Goal: Information Seeking & Learning: Find specific fact

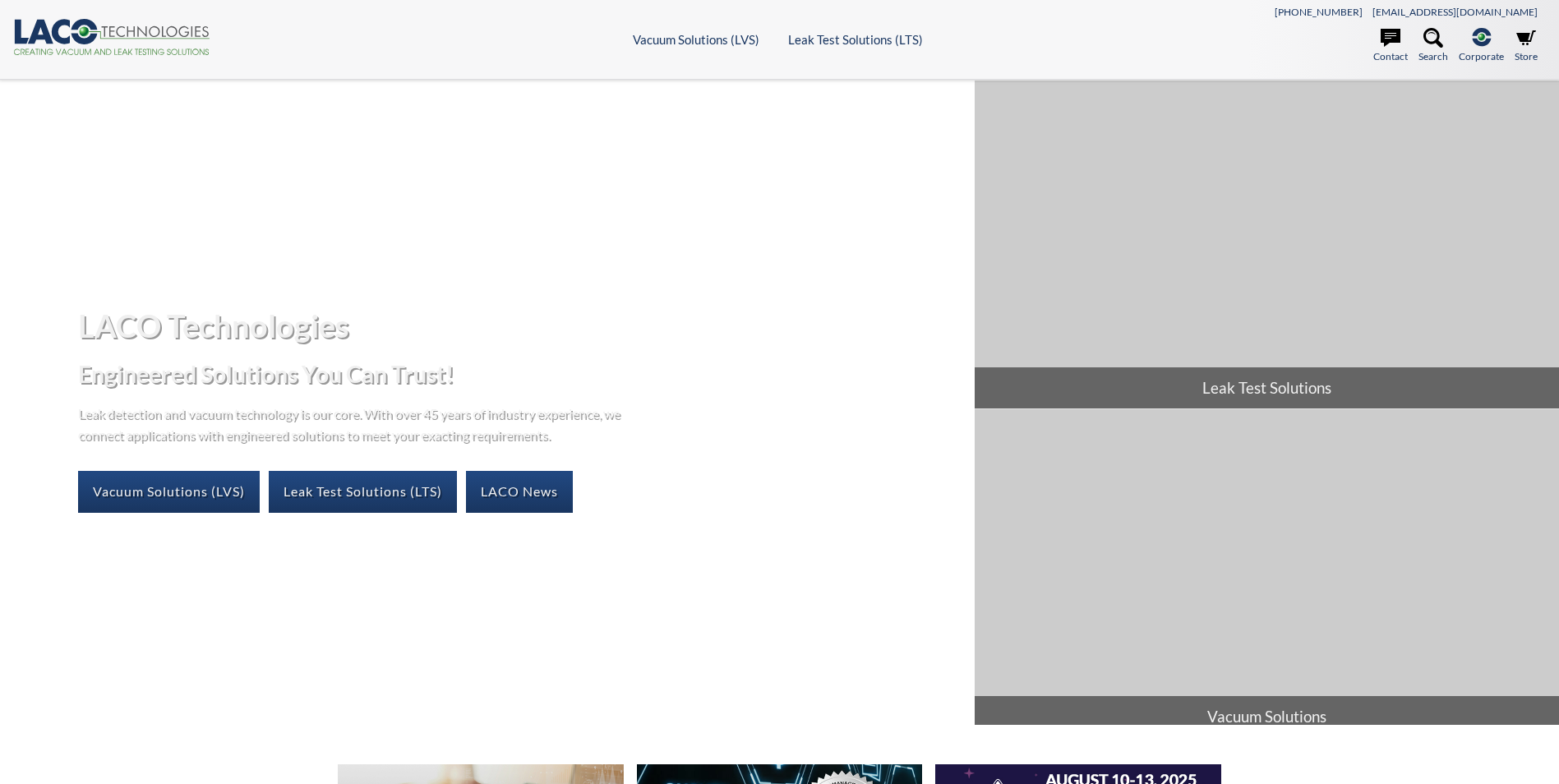
select select "Widget Language Translate"
click at [394, 496] on link "Leak Test Solutions (LTS)" at bounding box center [363, 491] width 189 height 41
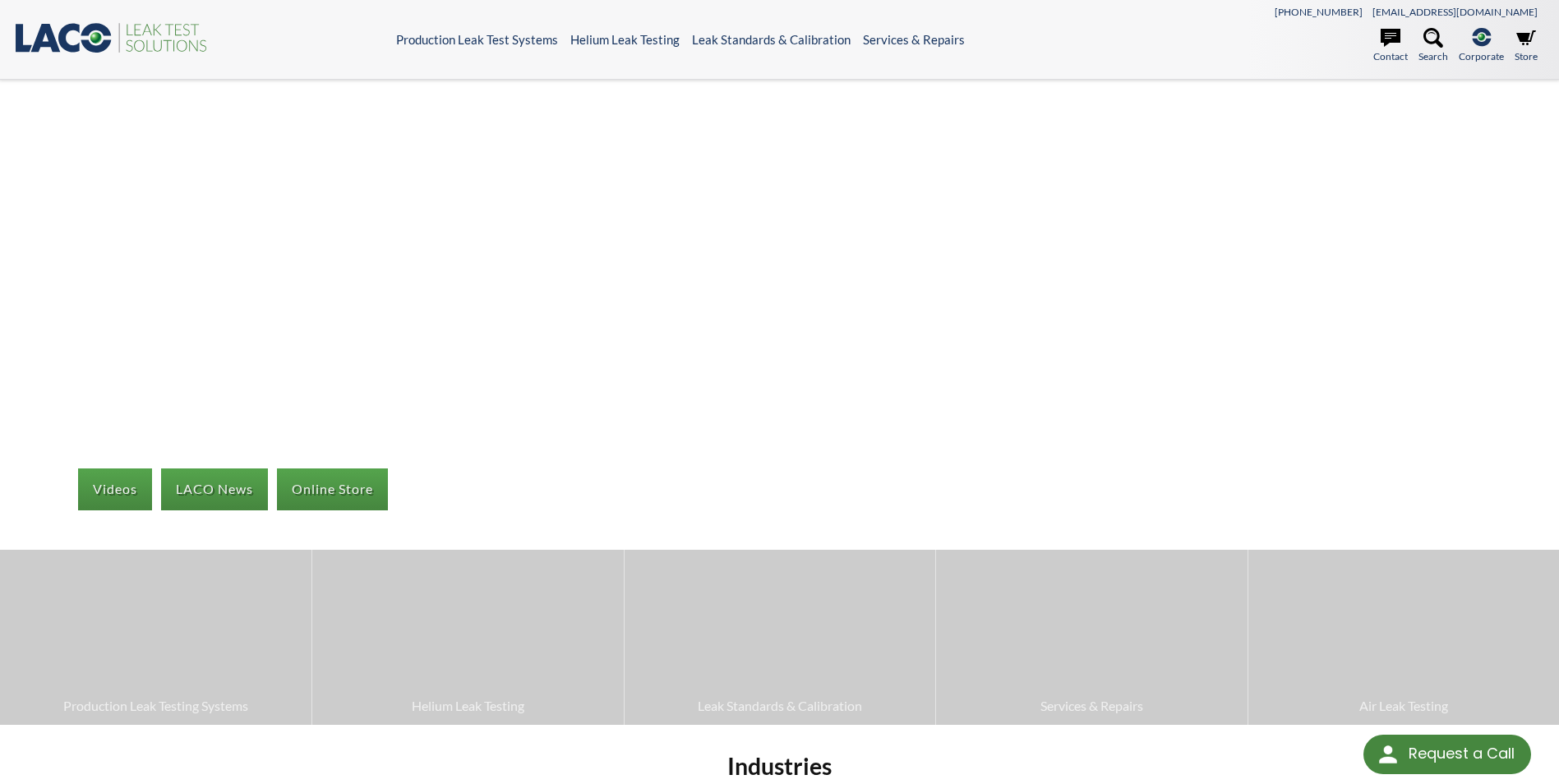
select select "Widget Language Translate"
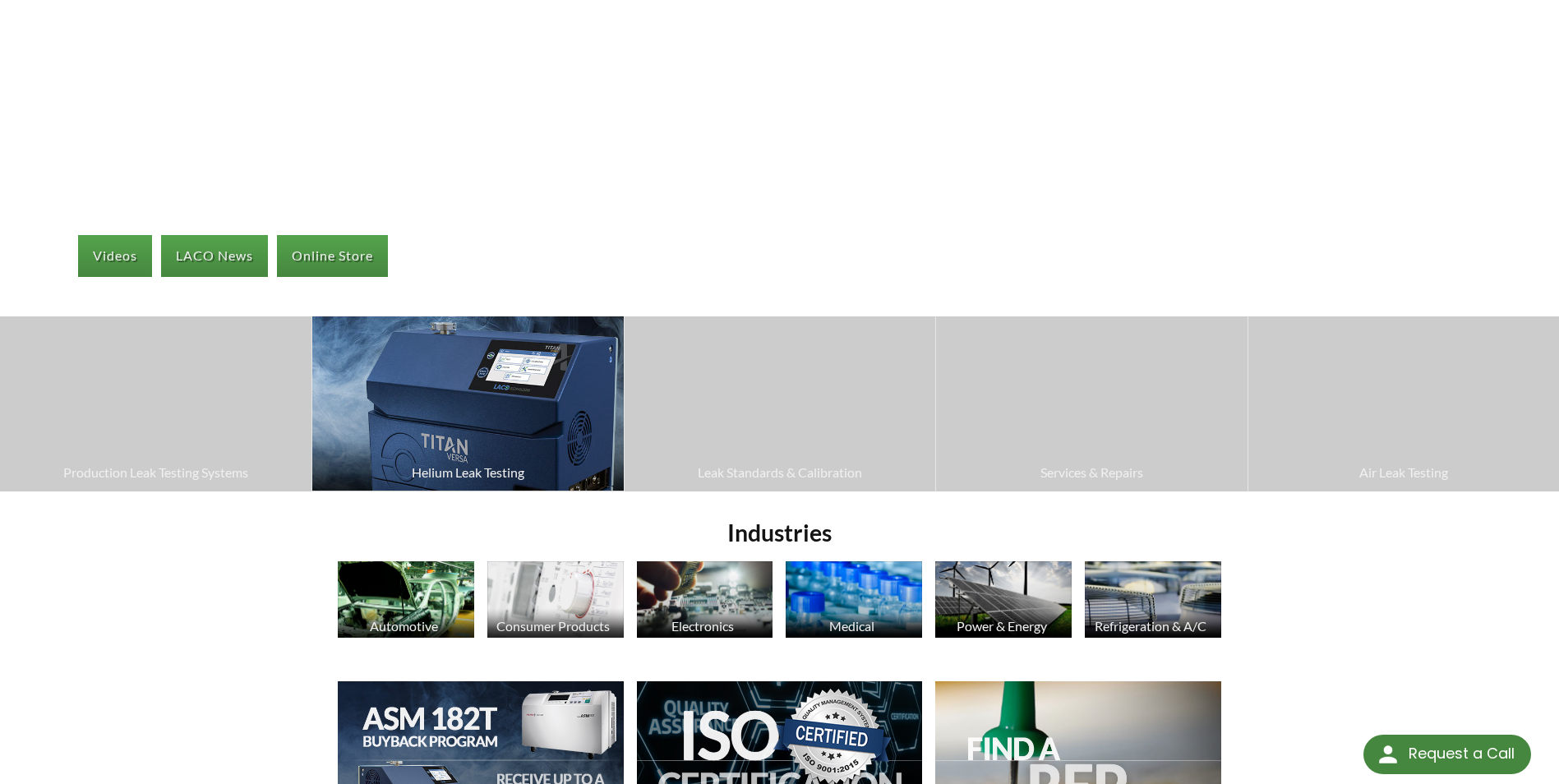
scroll to position [247, 0]
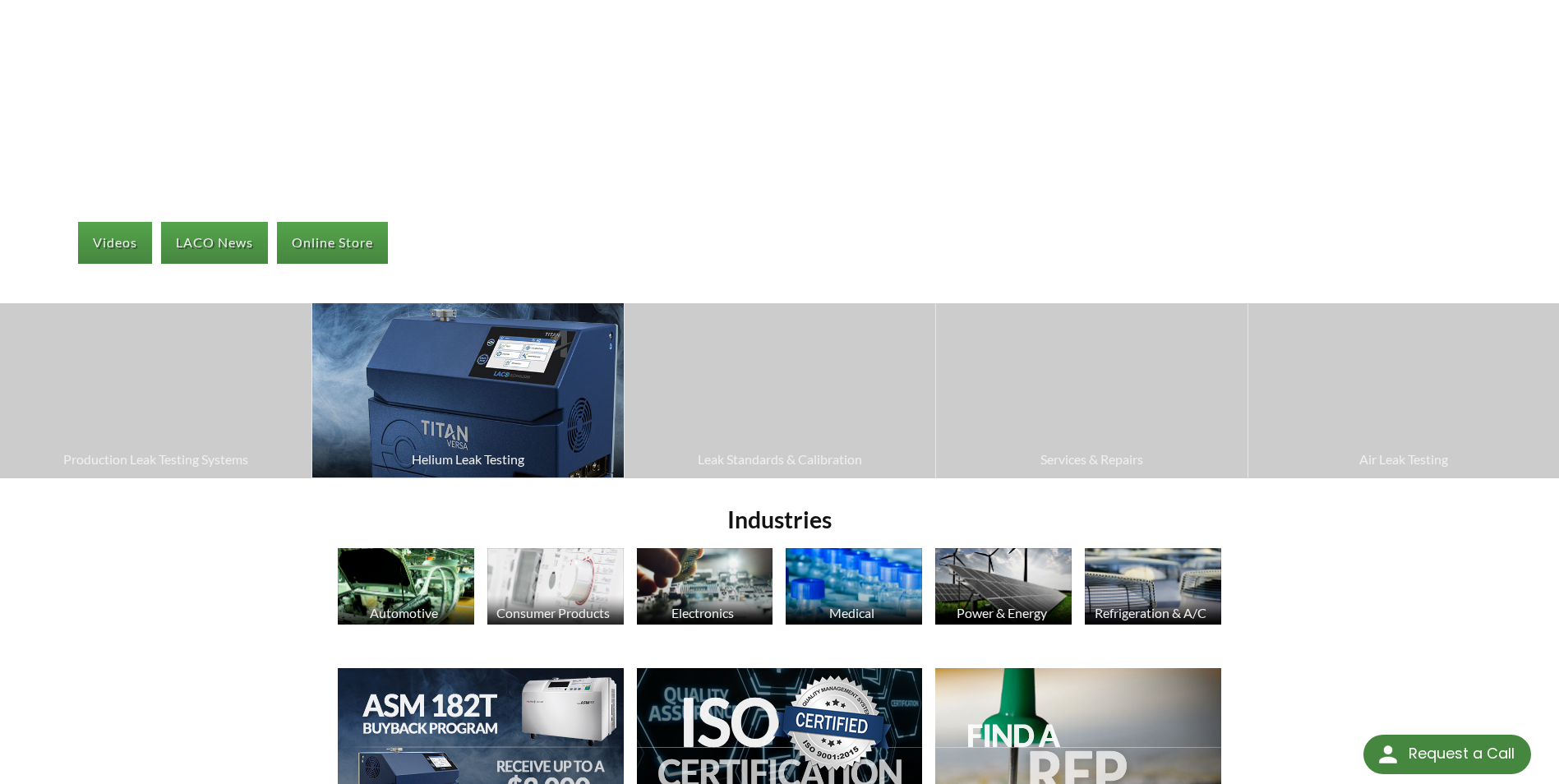
click at [476, 454] on span "Helium Leak Testing" at bounding box center [467, 459] width 294 height 21
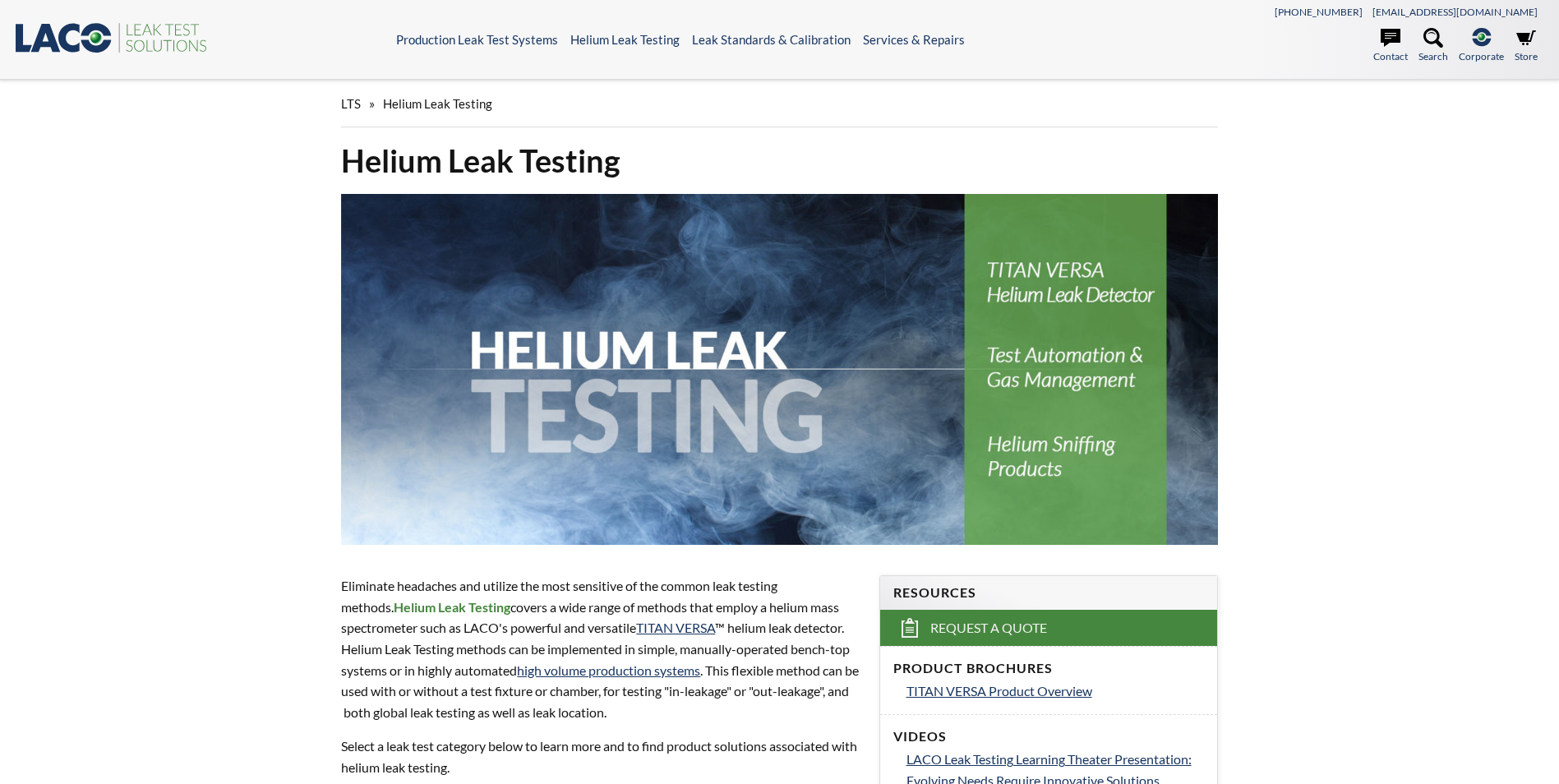
select select "Widget Language Translate"
click at [143, 36] on icon ".st0{fill:#193661;} .st1{fill:url(#SVGID_1_);} .st2{fill:#46883F;} .st3{fill:no…" at bounding box center [111, 37] width 197 height 33
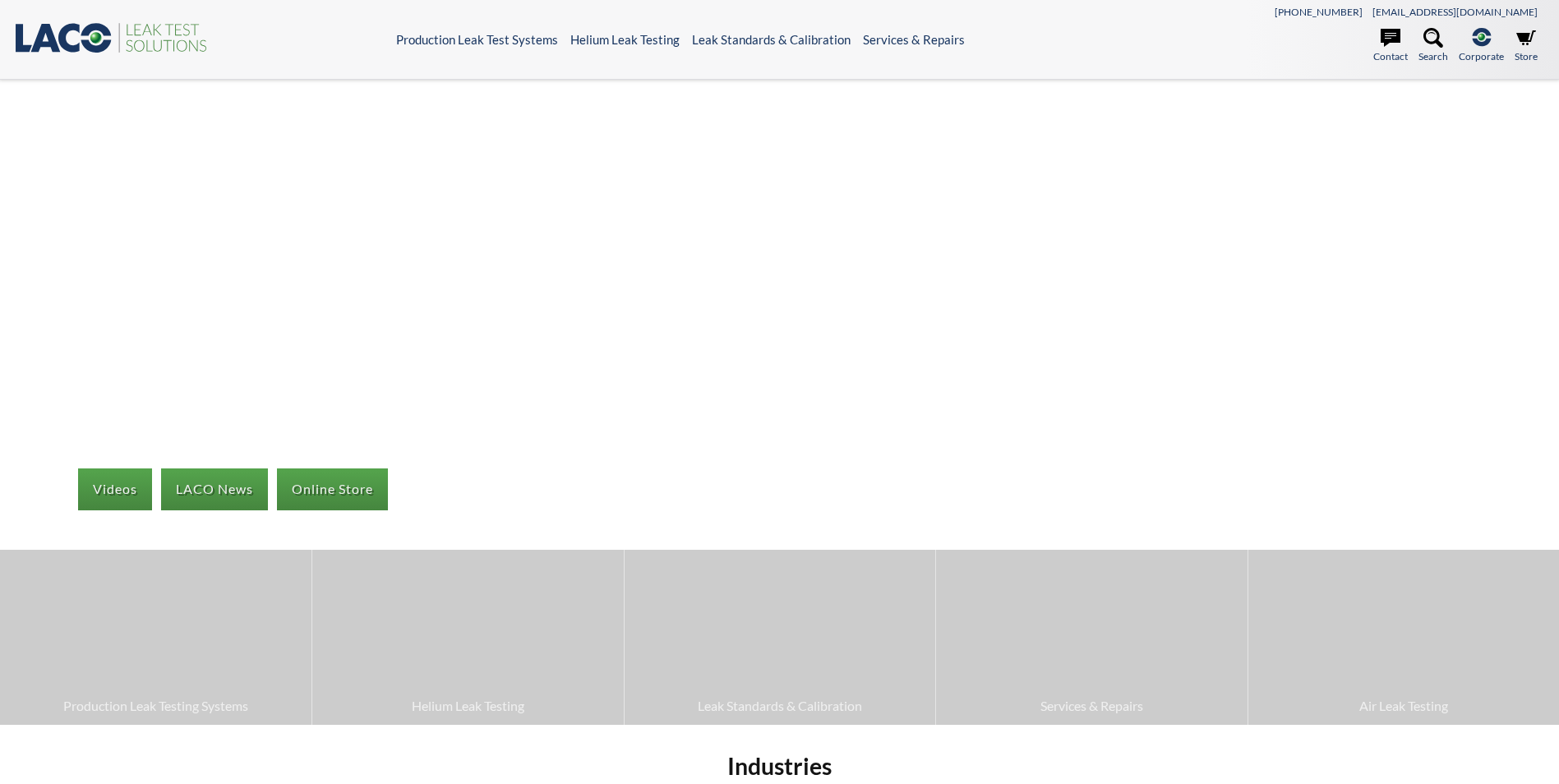
select select "Widget Language Translate"
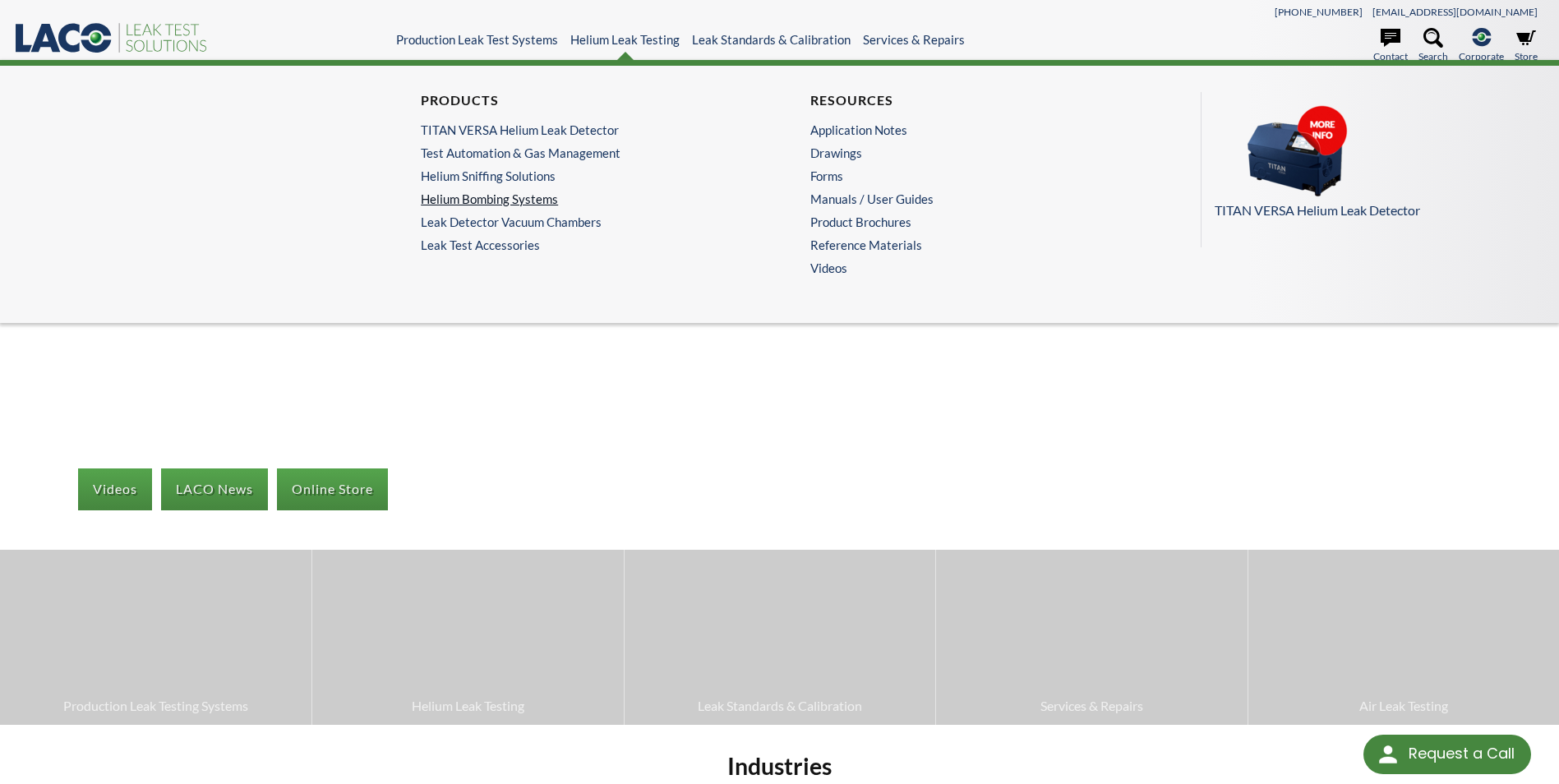
click at [535, 198] on link "Helium Bombing Systems" at bounding box center [580, 199] width 319 height 15
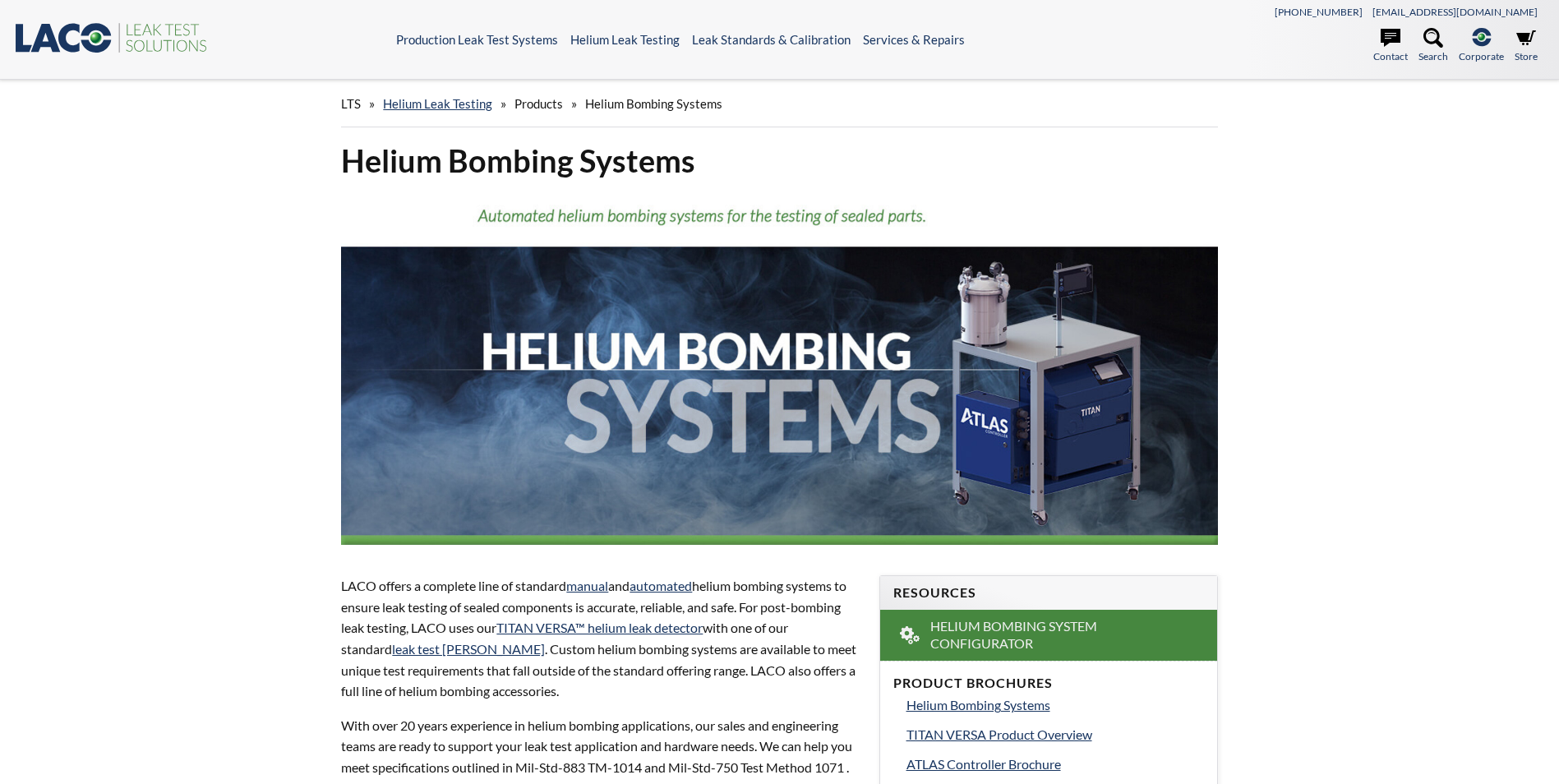
select select "Widget Language Translate"
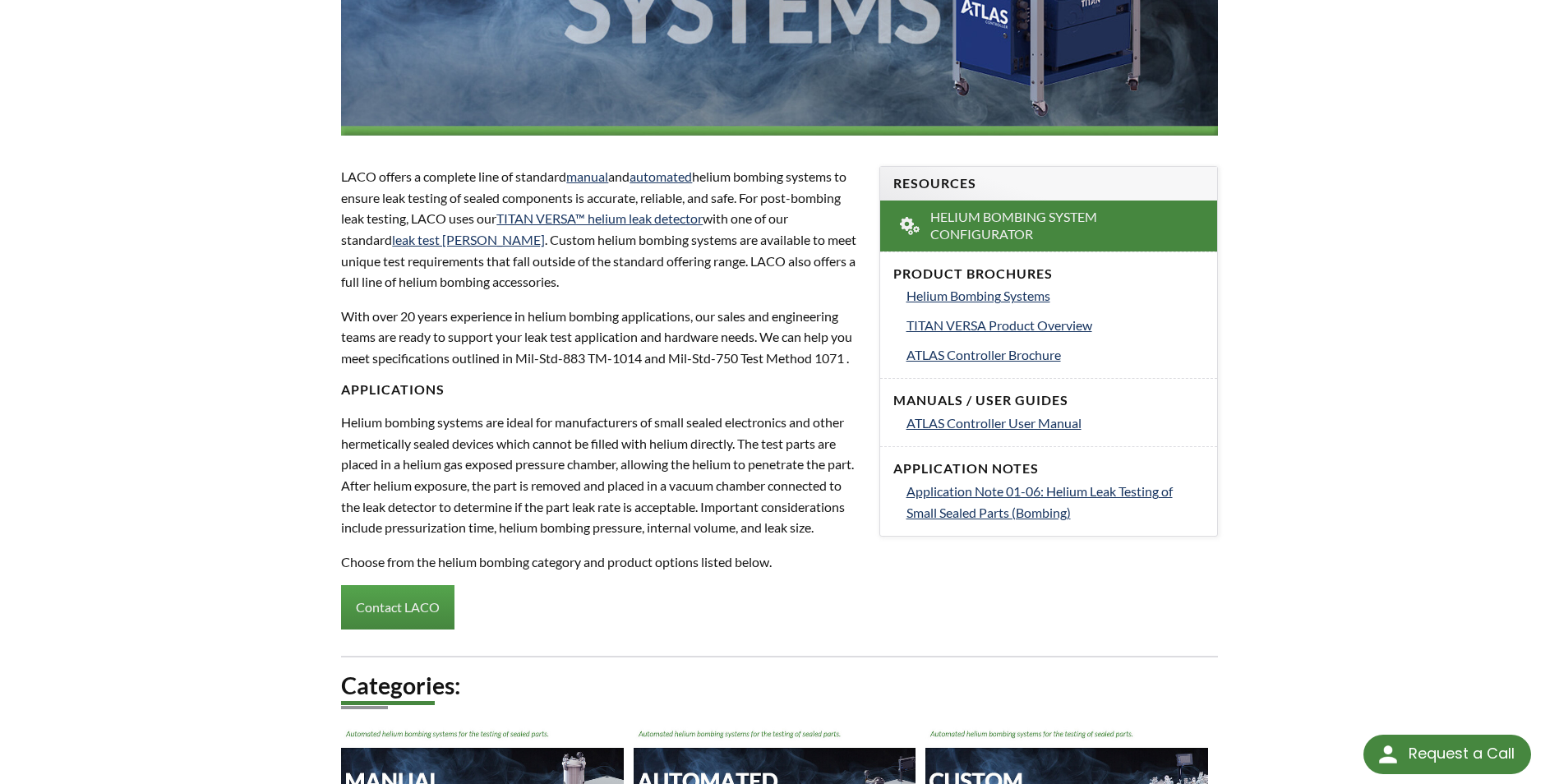
scroll to position [411, 0]
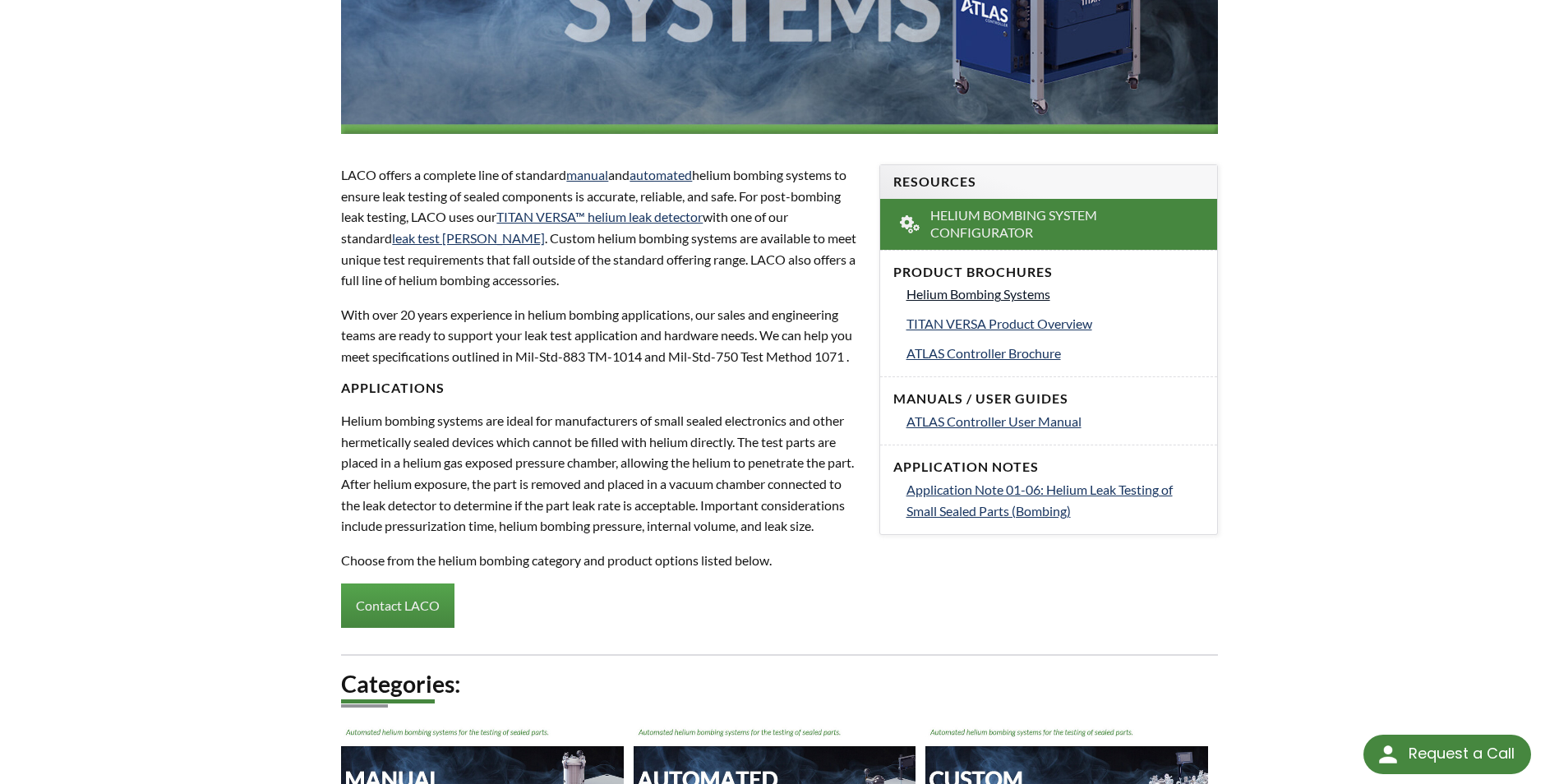
click at [1004, 294] on span "Helium Bombing Systems" at bounding box center [978, 293] width 144 height 15
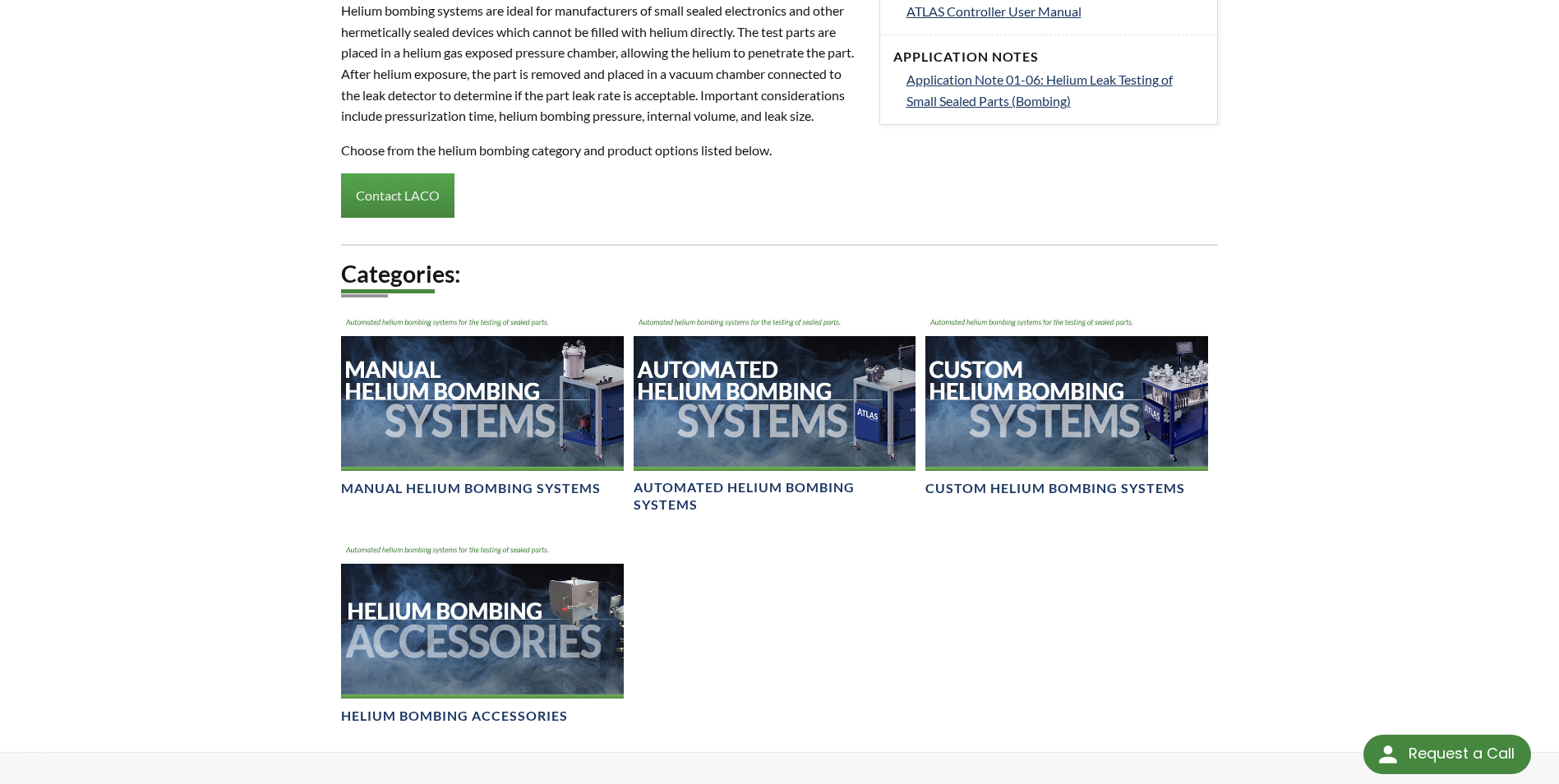
scroll to position [821, 0]
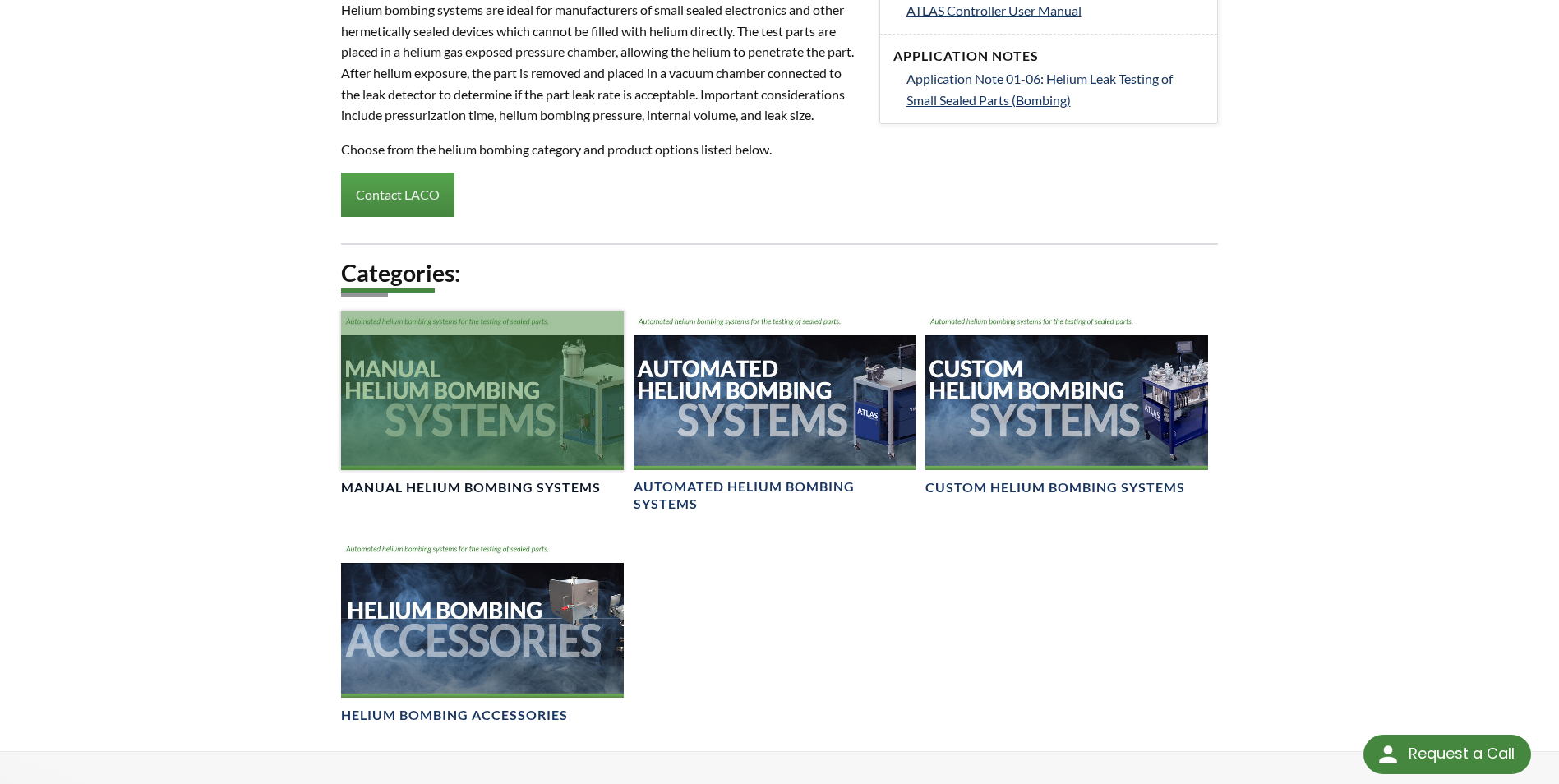
click at [487, 451] on div at bounding box center [482, 391] width 282 height 158
click at [479, 452] on div at bounding box center [482, 391] width 282 height 158
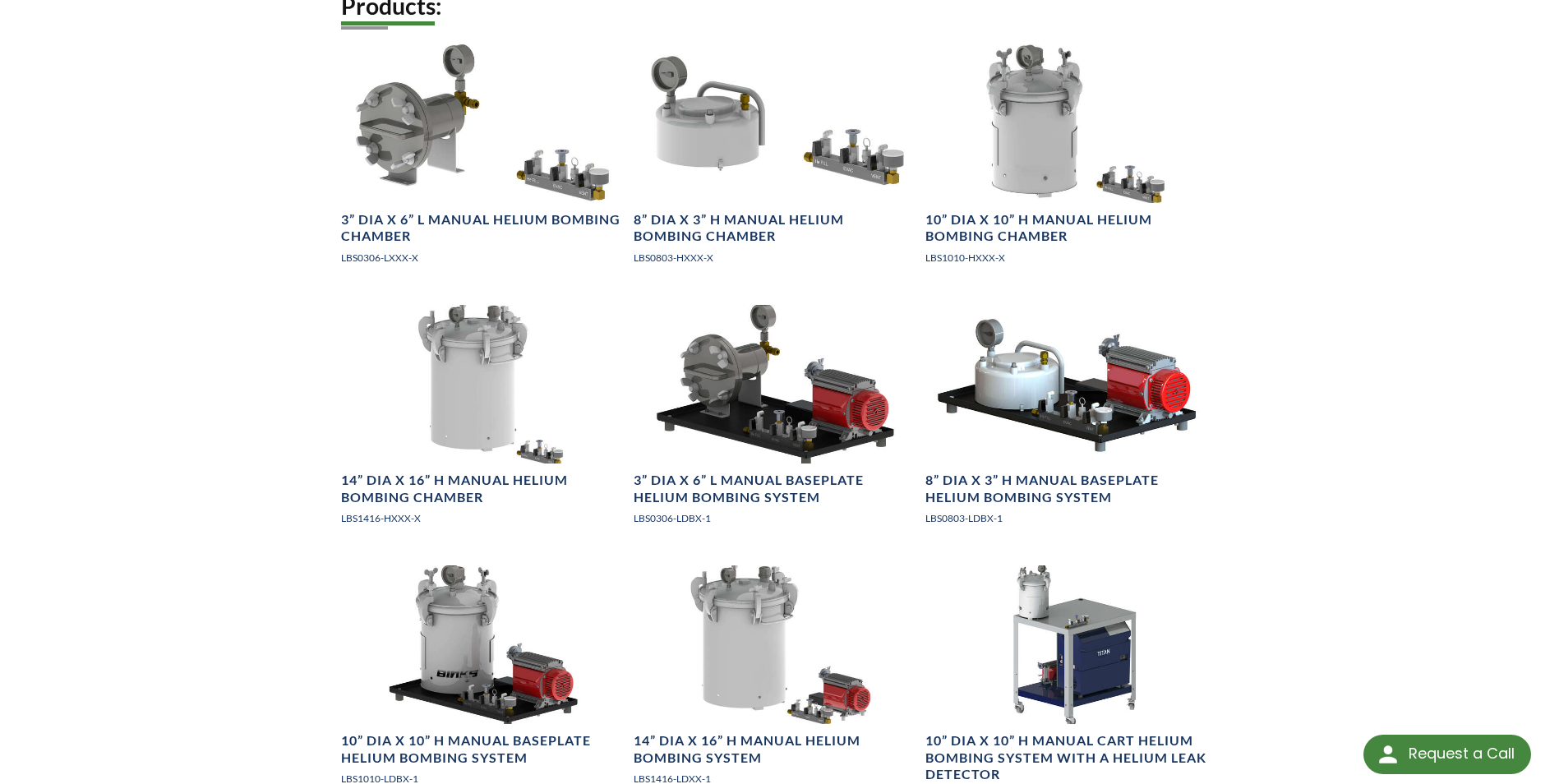
scroll to position [1972, 0]
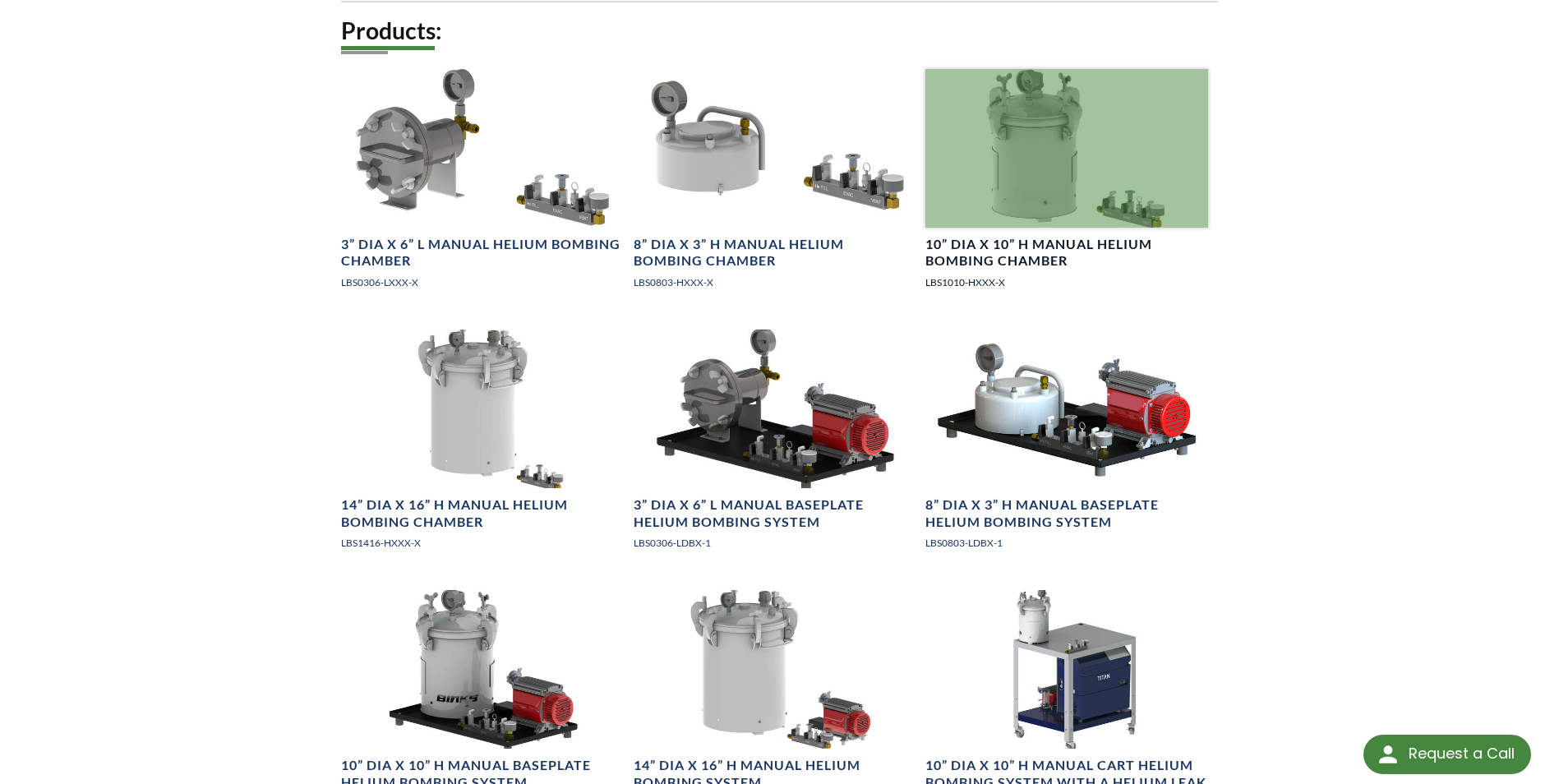
click at [1043, 179] on div at bounding box center [1066, 148] width 282 height 158
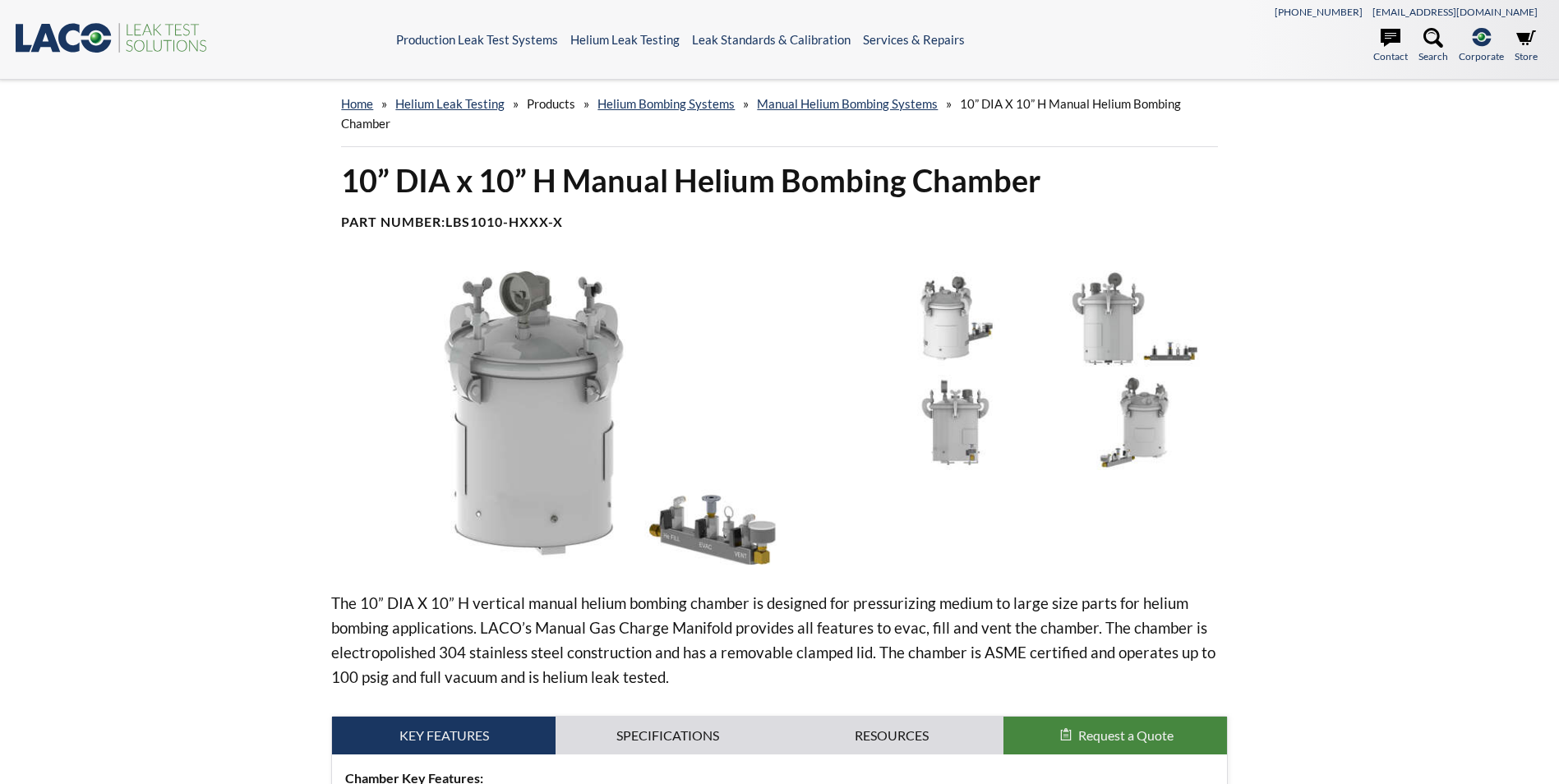
select select "Widget Language Translate"
click at [557, 423] on img at bounding box center [594, 417] width 524 height 294
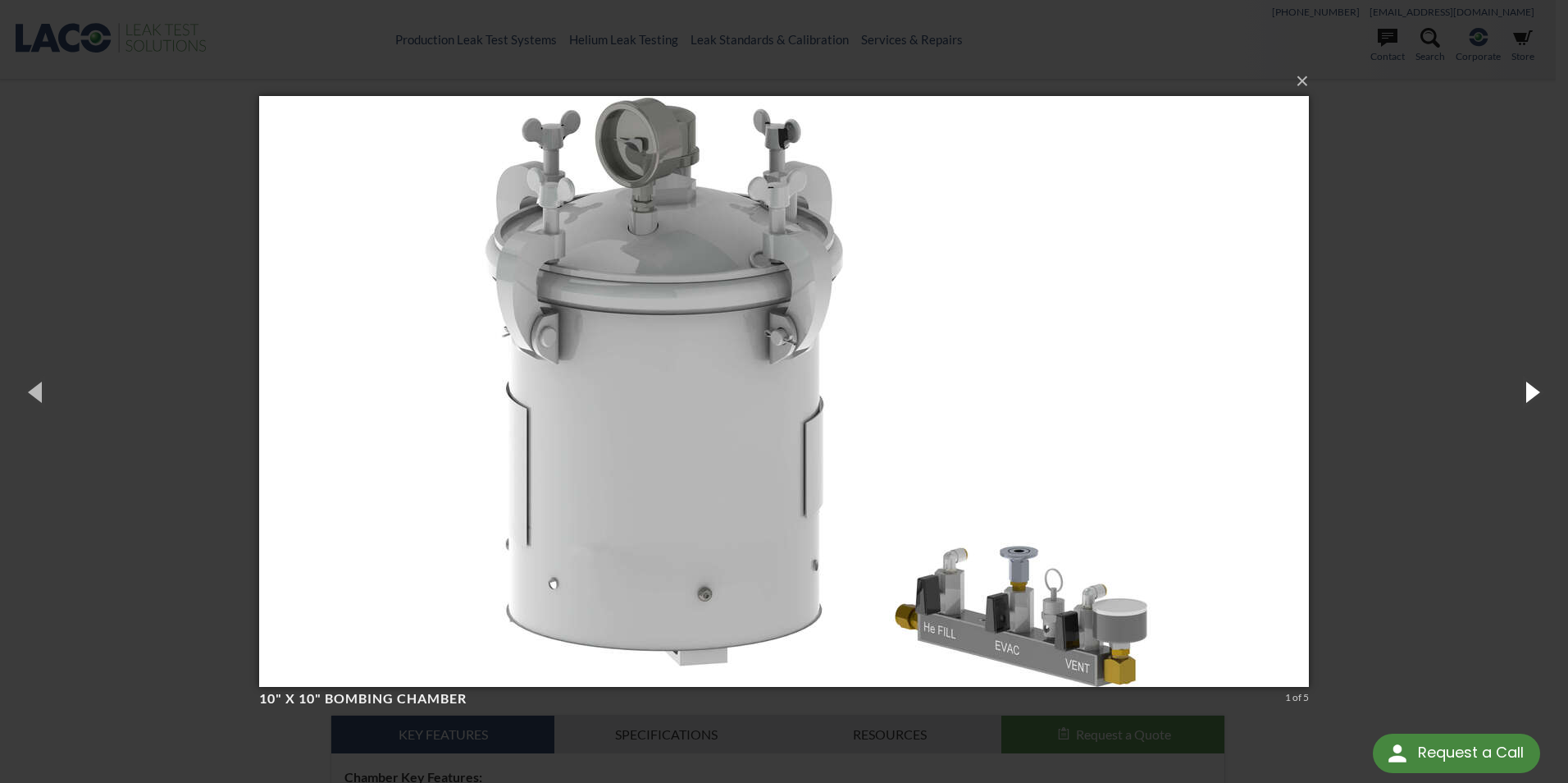
click at [1526, 391] on button "button" at bounding box center [1531, 391] width 74 height 90
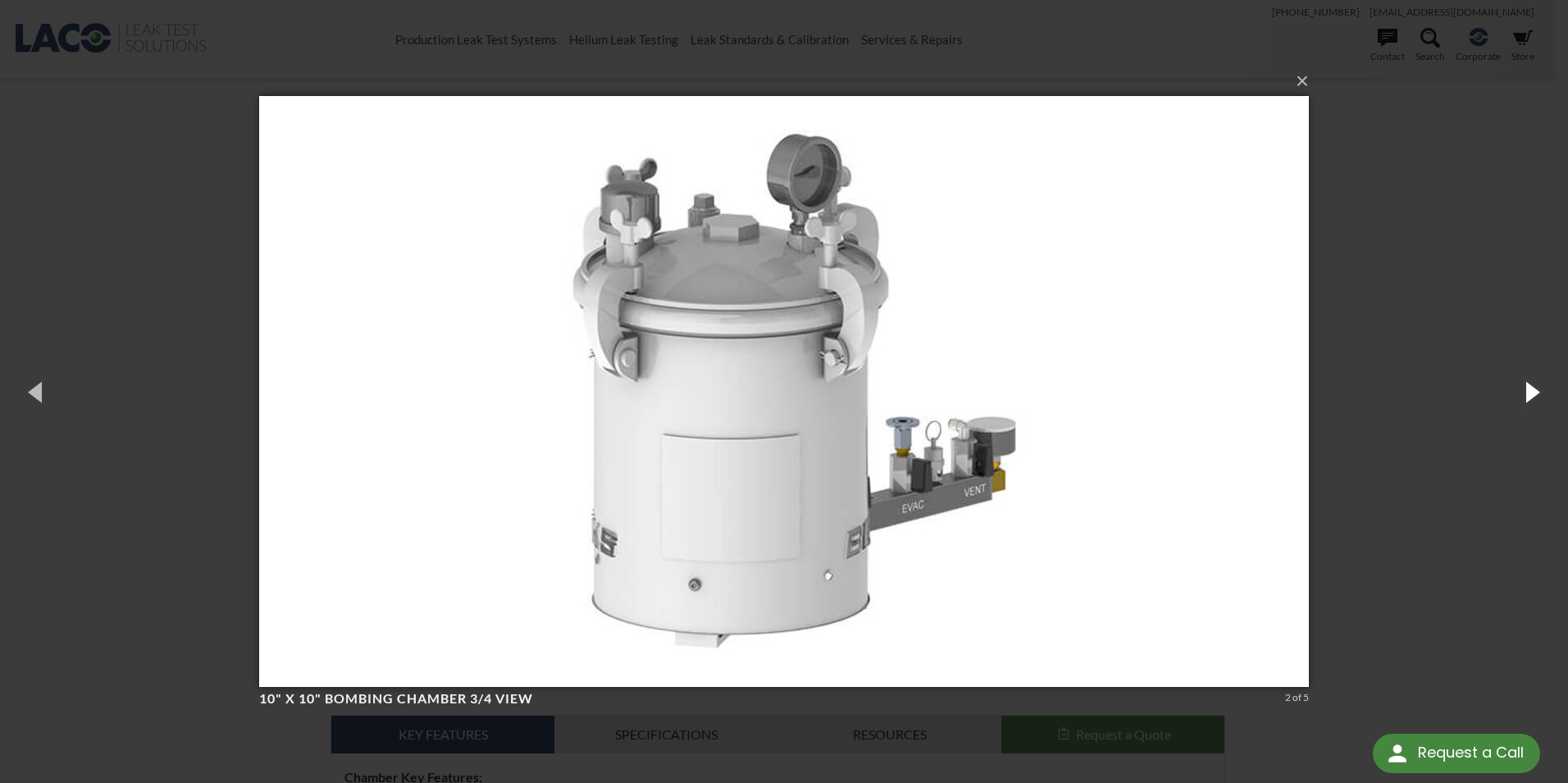
click at [1526, 391] on button "button" at bounding box center [1531, 391] width 74 height 90
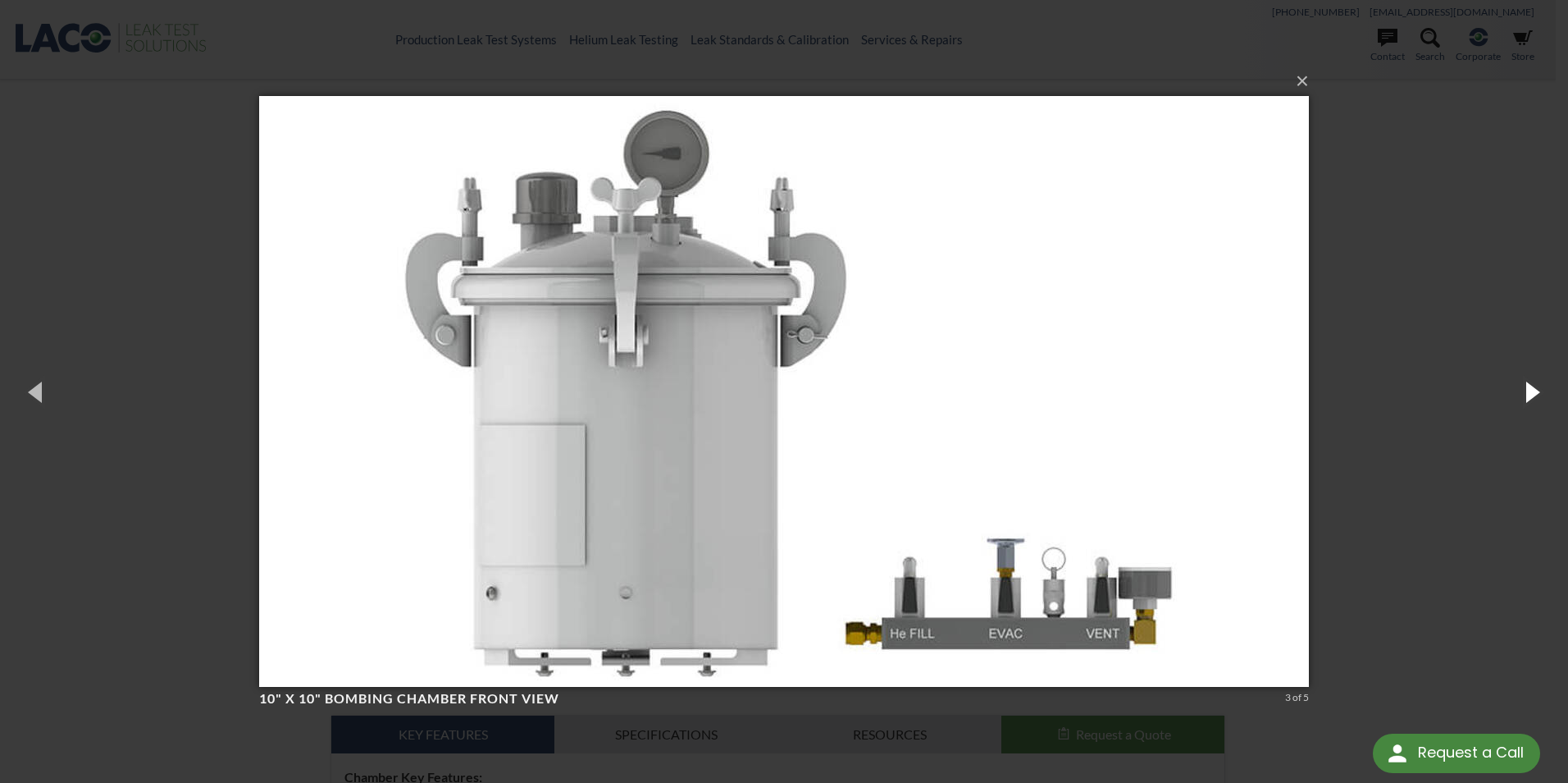
click at [1526, 391] on button "button" at bounding box center [1531, 391] width 74 height 90
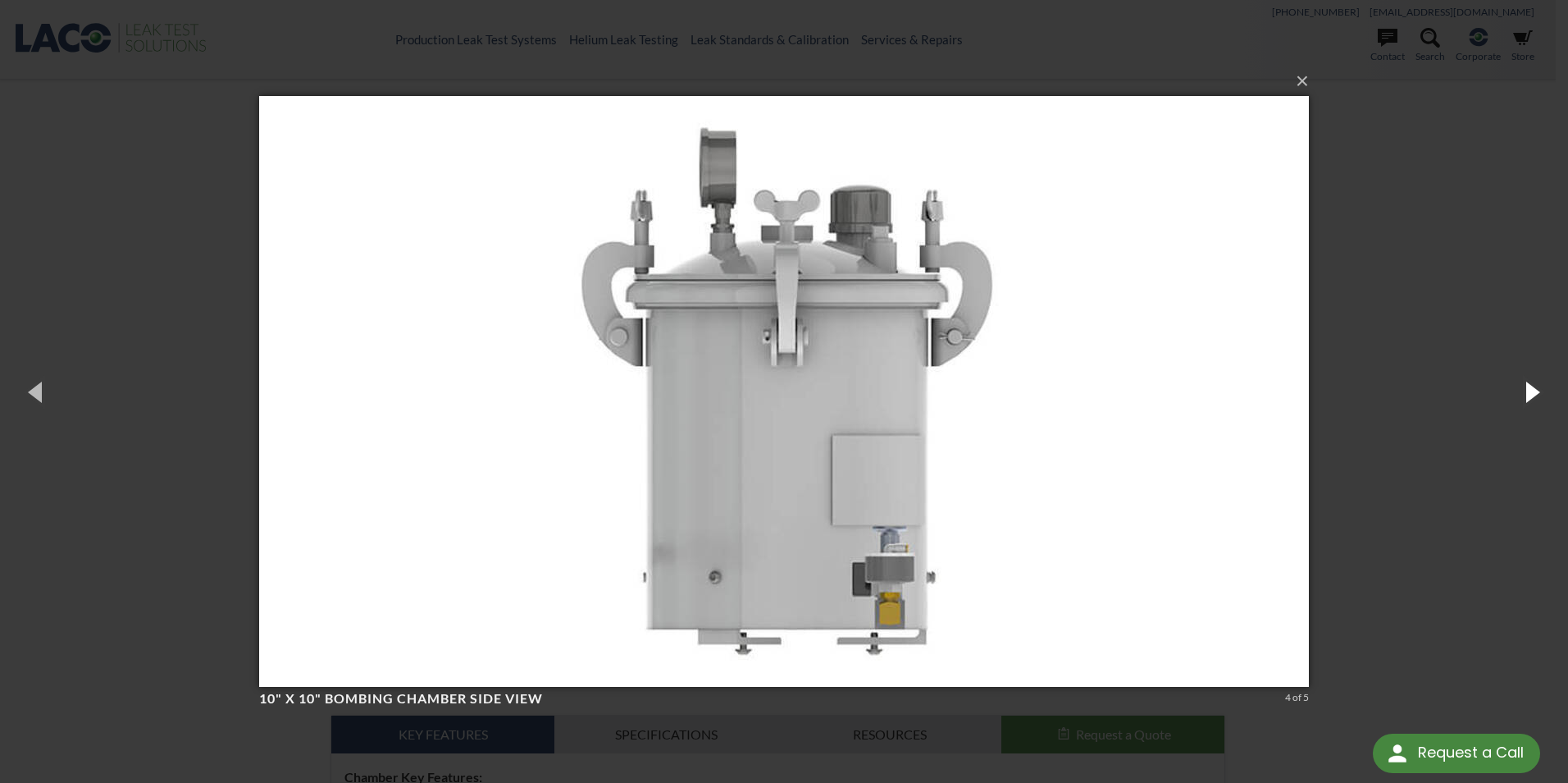
click at [1526, 391] on button "button" at bounding box center [1531, 391] width 74 height 90
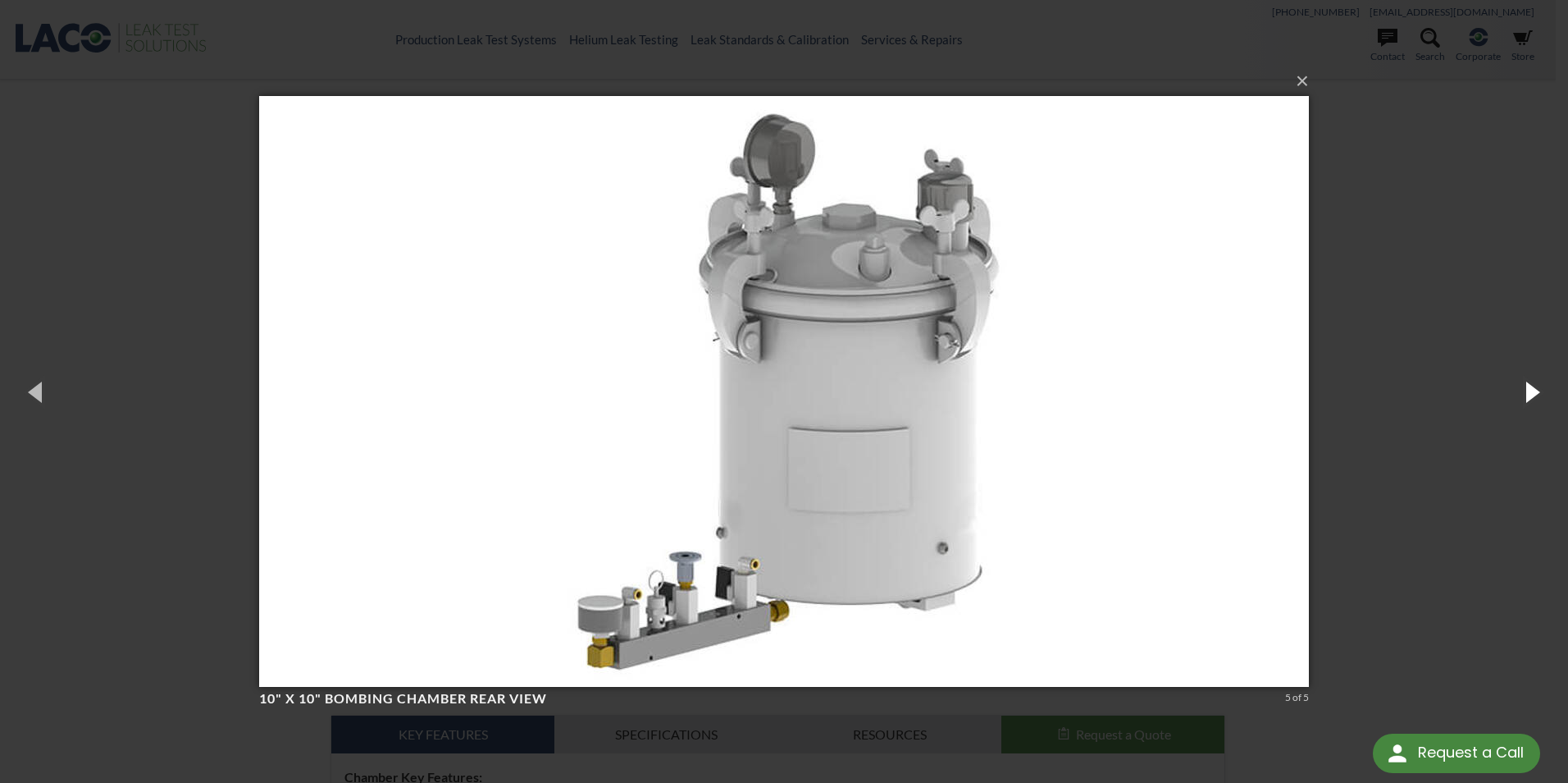
click at [1526, 391] on button "button" at bounding box center [1531, 391] width 74 height 90
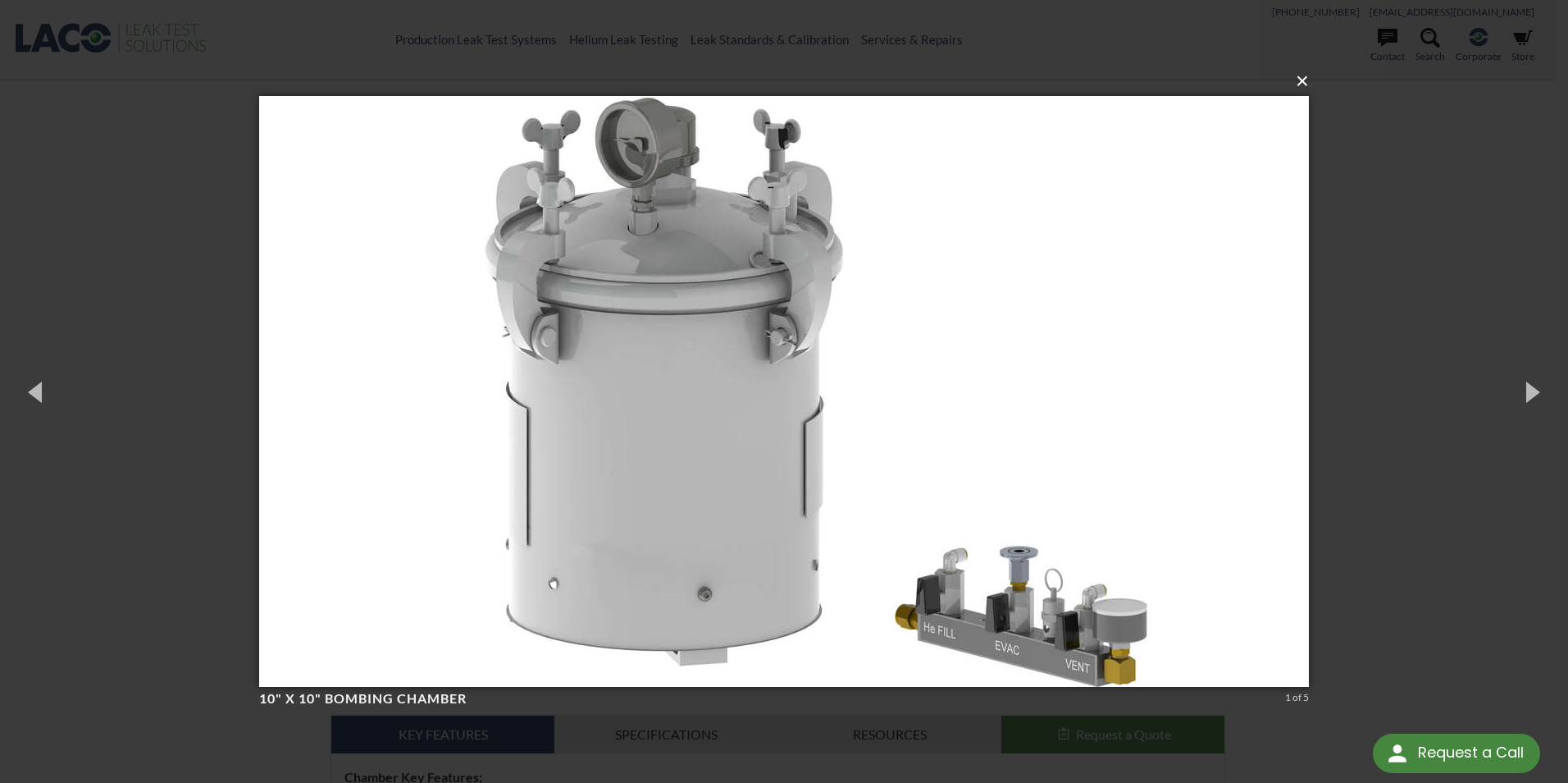
click at [1308, 87] on button "×" at bounding box center [789, 81] width 1050 height 36
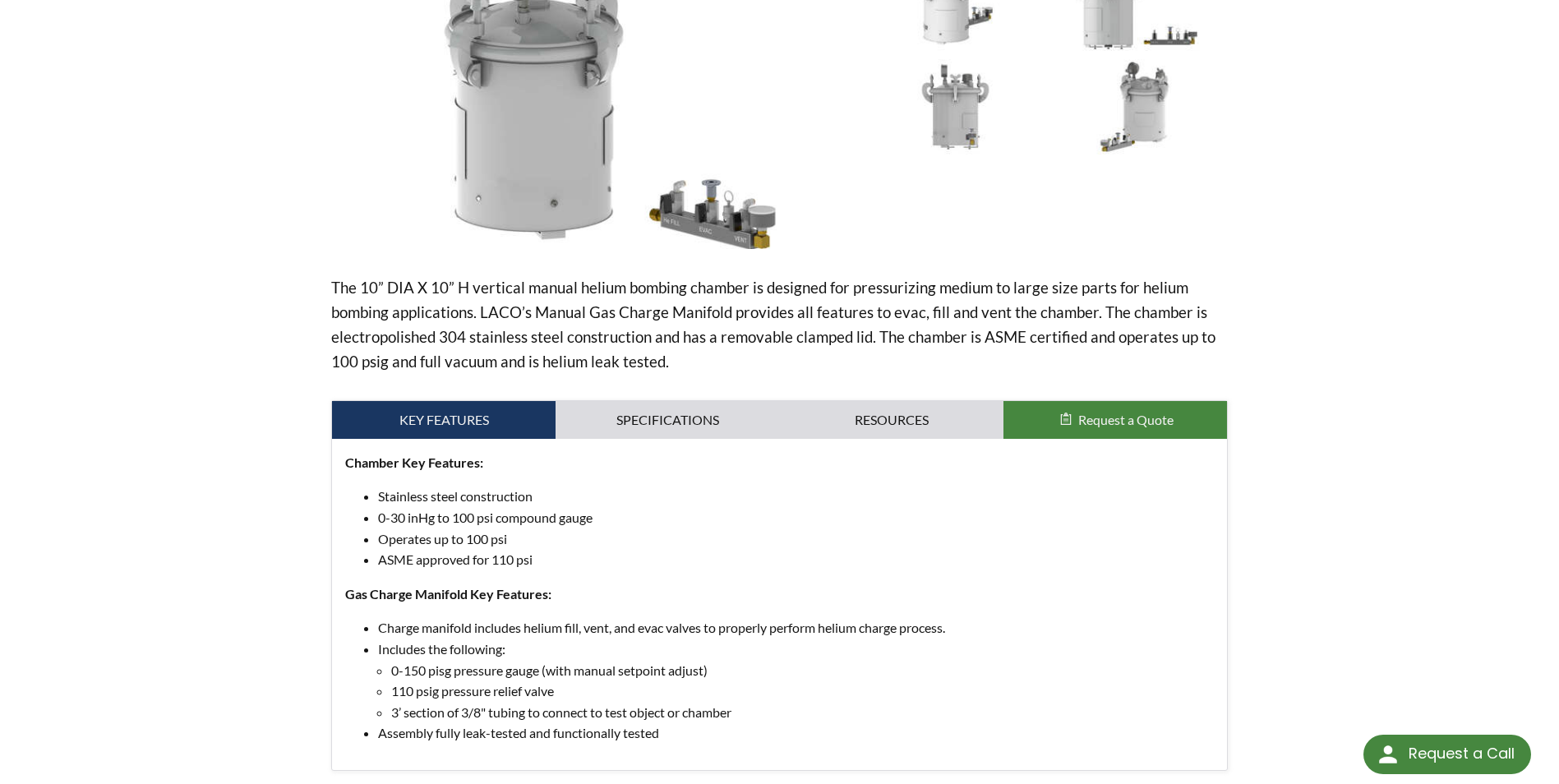
scroll to position [411, 0]
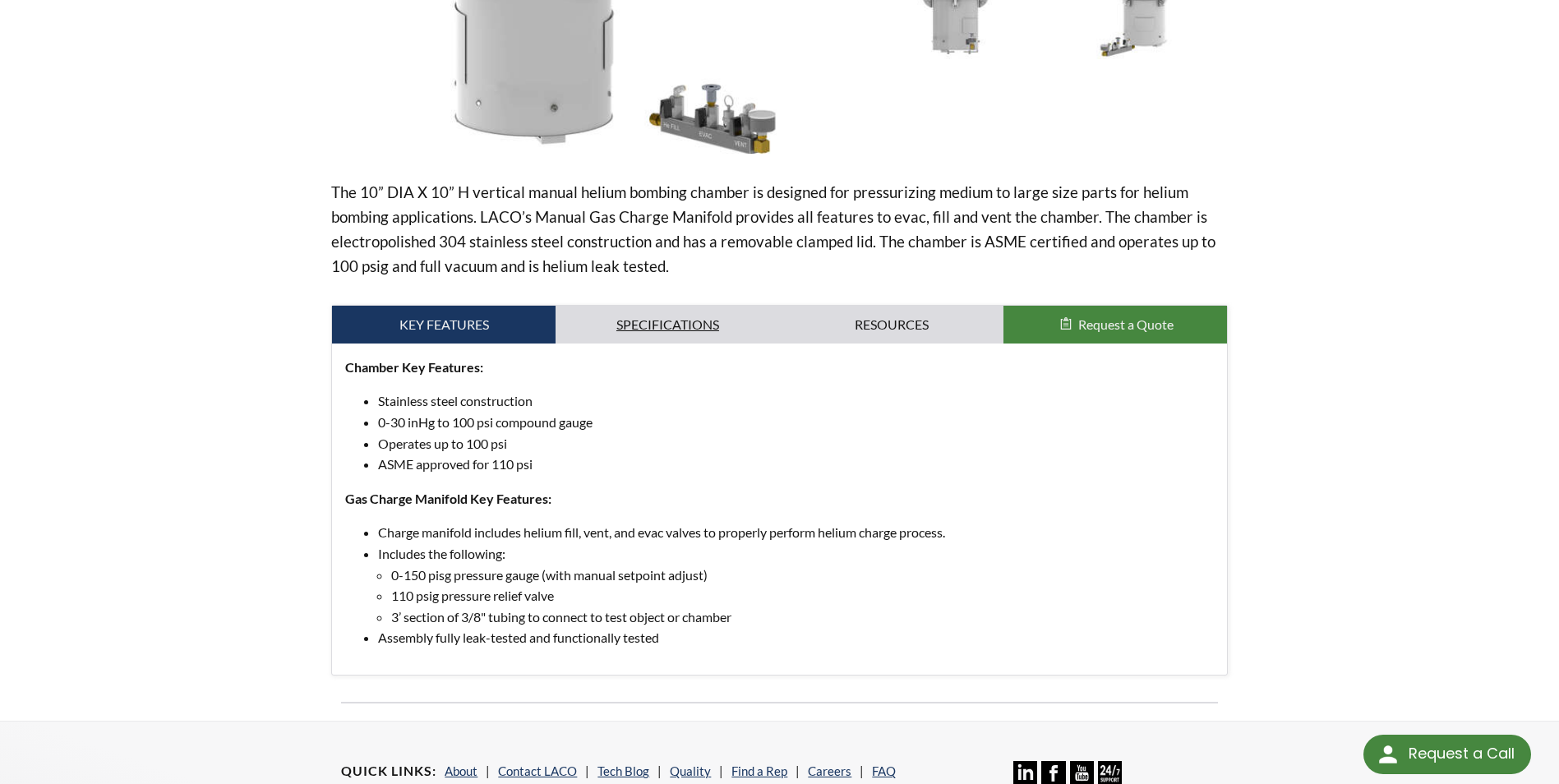
click at [671, 327] on link "Specifications" at bounding box center [667, 325] width 224 height 38
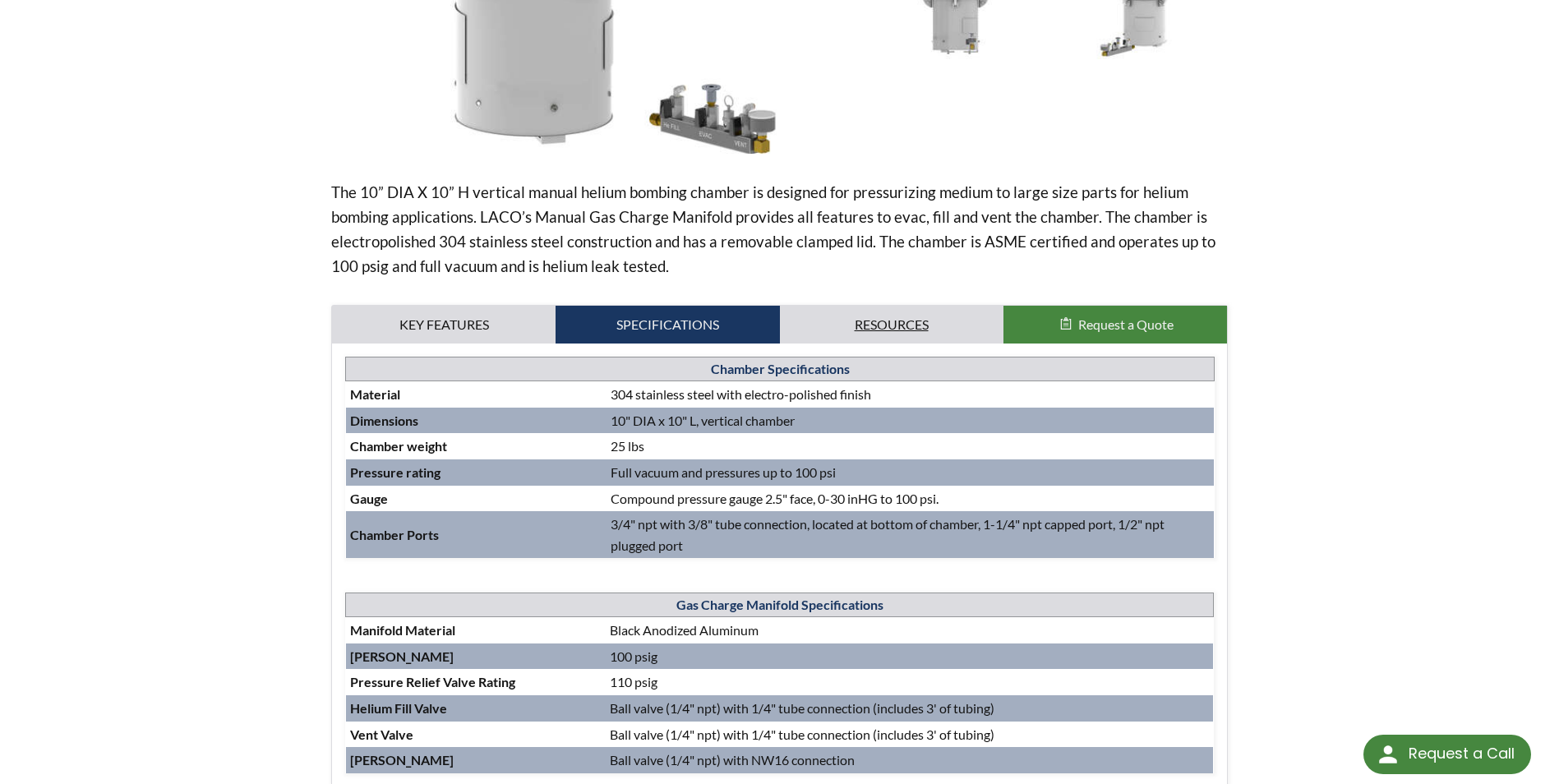
click at [905, 326] on link "Resources" at bounding box center [891, 325] width 224 height 38
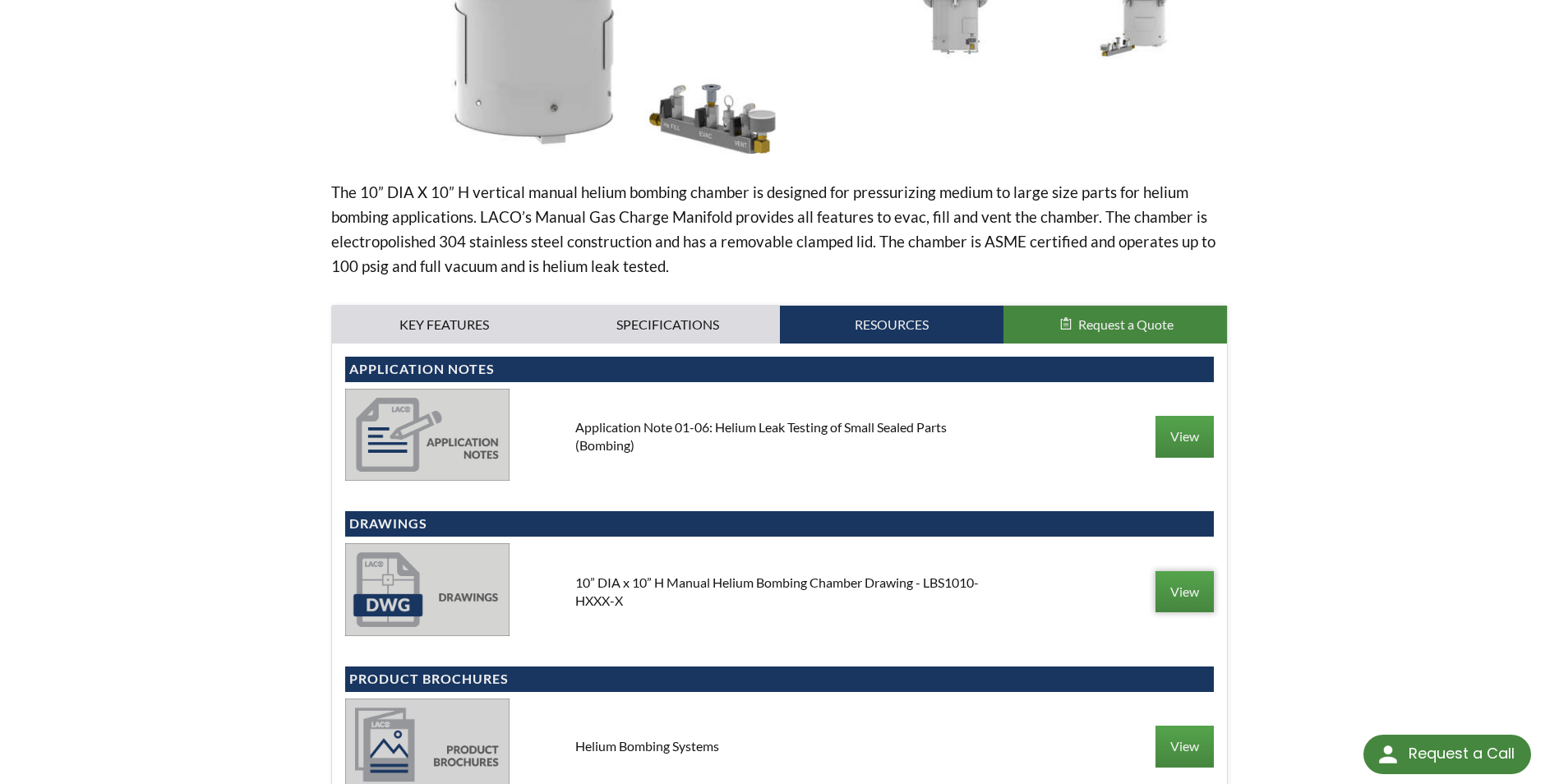
click at [1190, 593] on link "View" at bounding box center [1184, 591] width 58 height 41
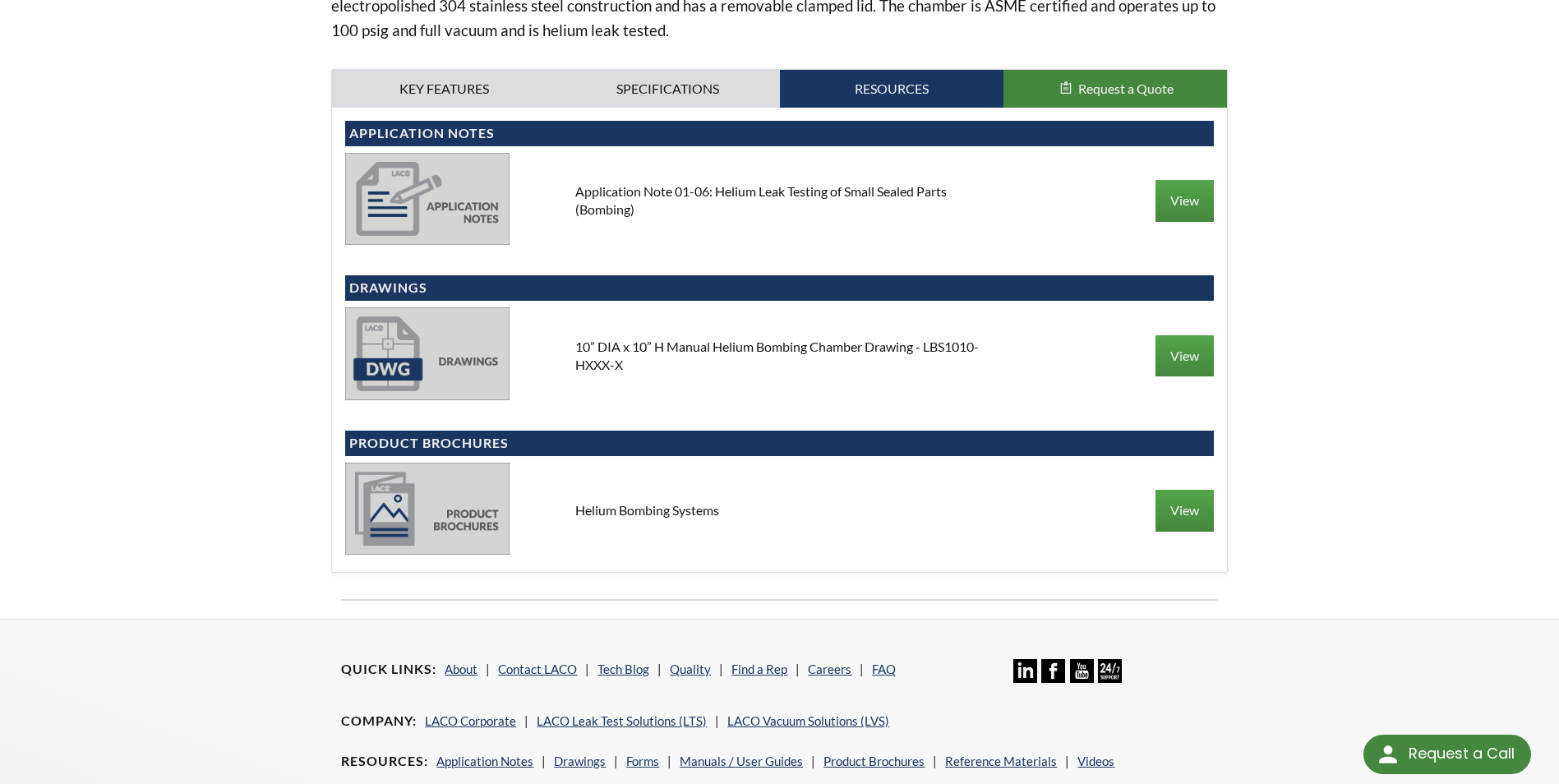
scroll to position [657, 0]
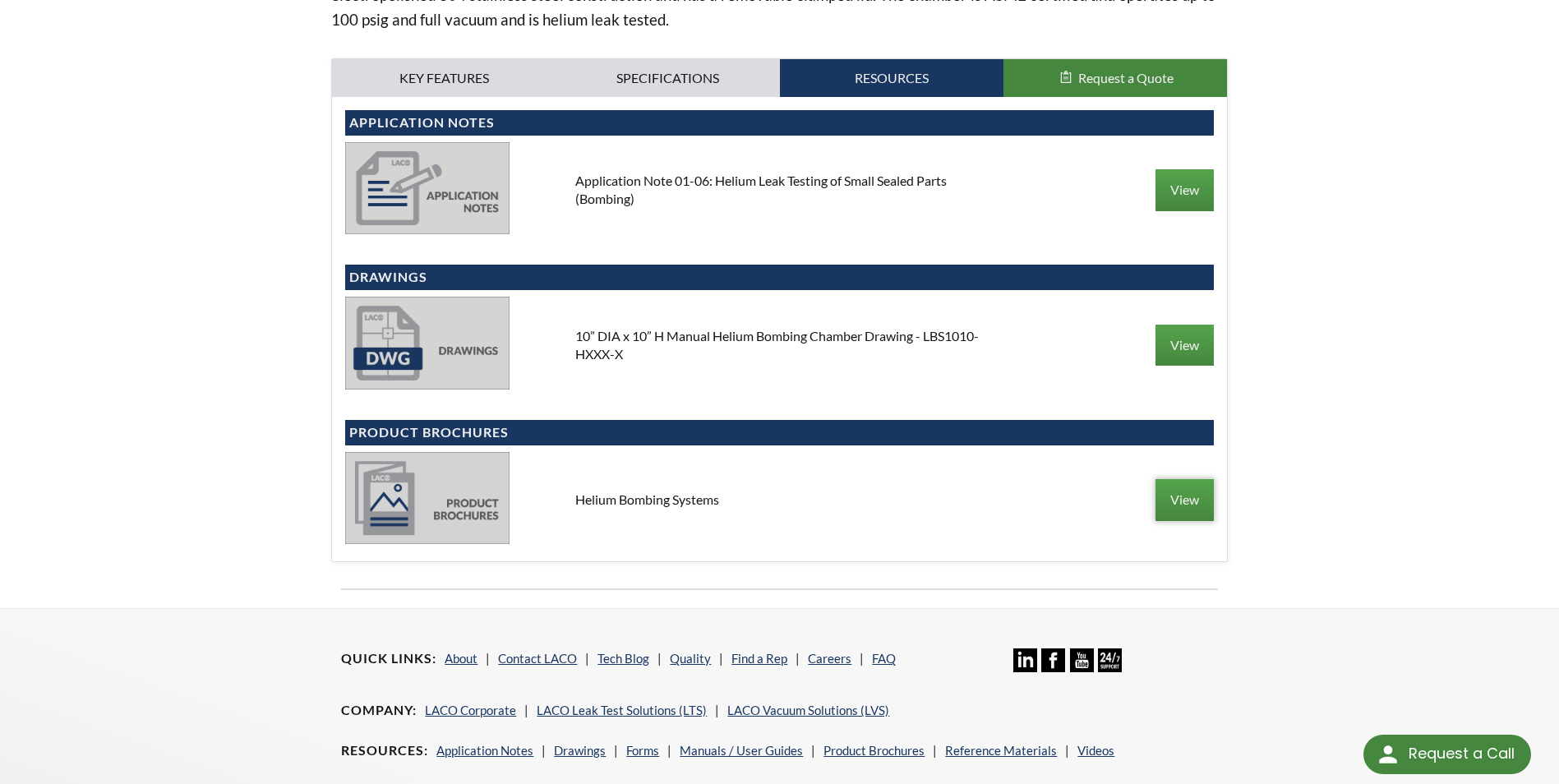
click at [1188, 505] on link "View" at bounding box center [1184, 499] width 58 height 41
click at [1179, 190] on link "View" at bounding box center [1184, 190] width 58 height 41
click at [703, 77] on link "Specifications" at bounding box center [667, 78] width 224 height 38
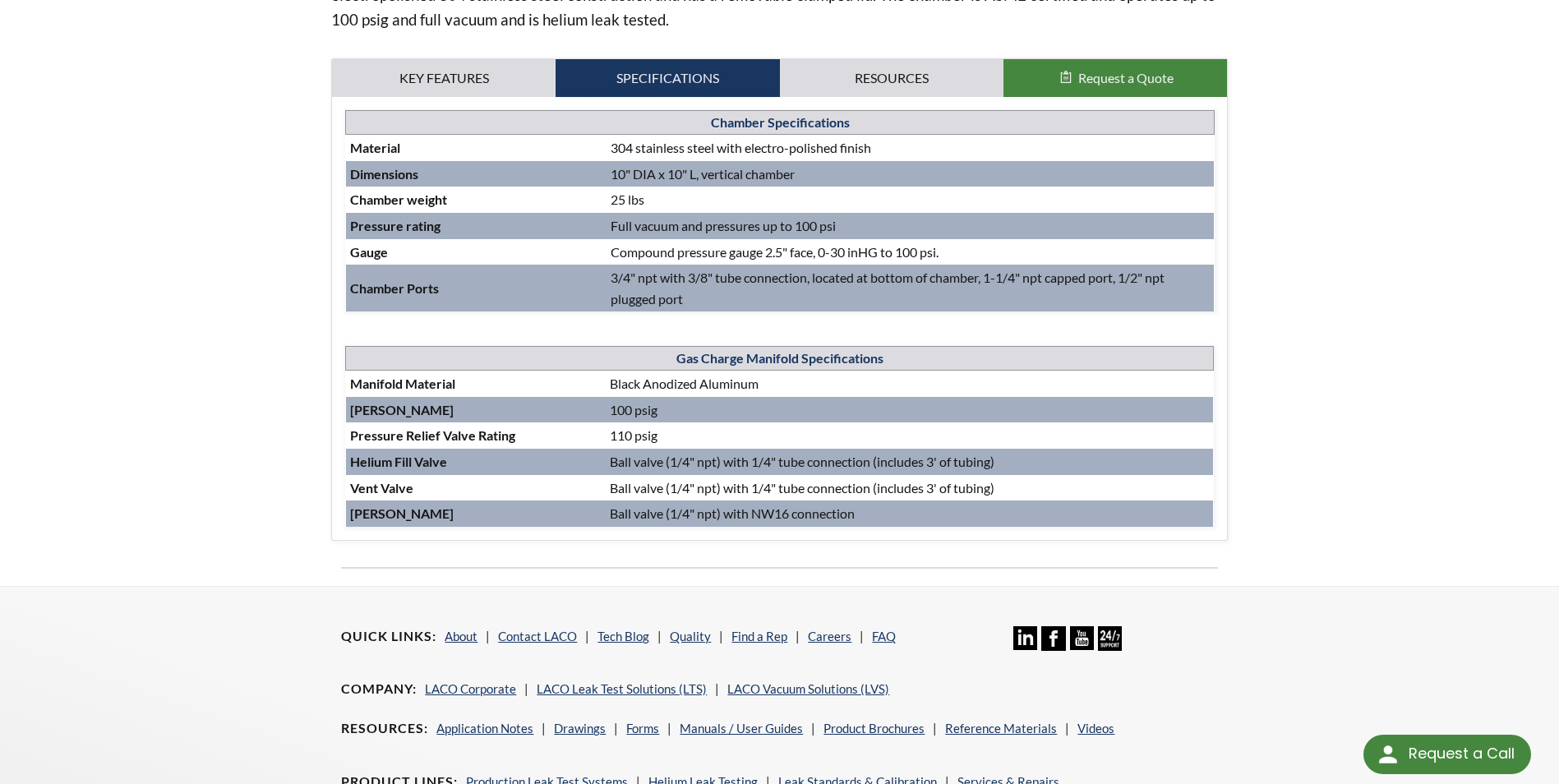
scroll to position [575, 0]
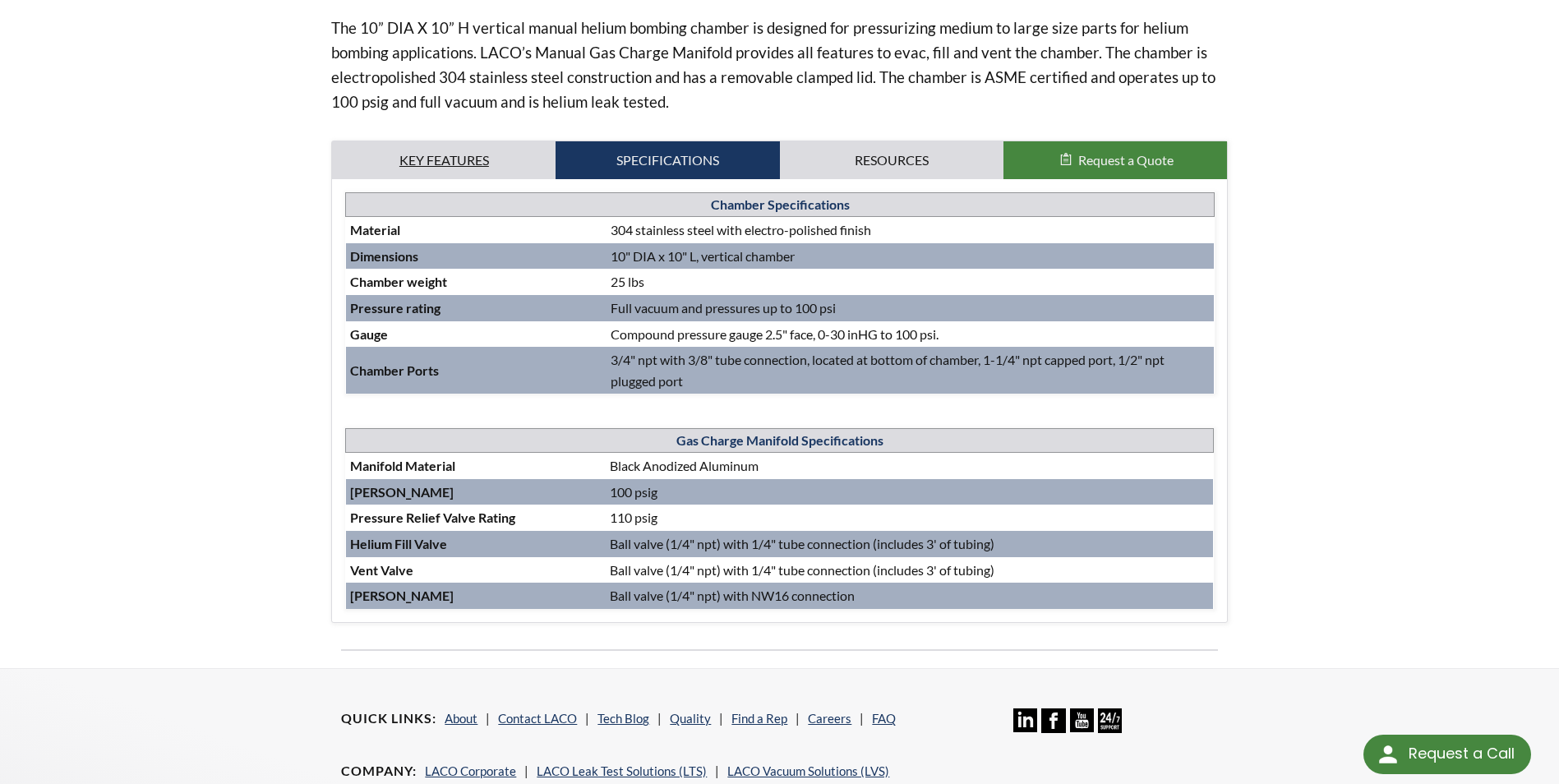
click at [454, 162] on link "Key Features" at bounding box center [443, 160] width 224 height 38
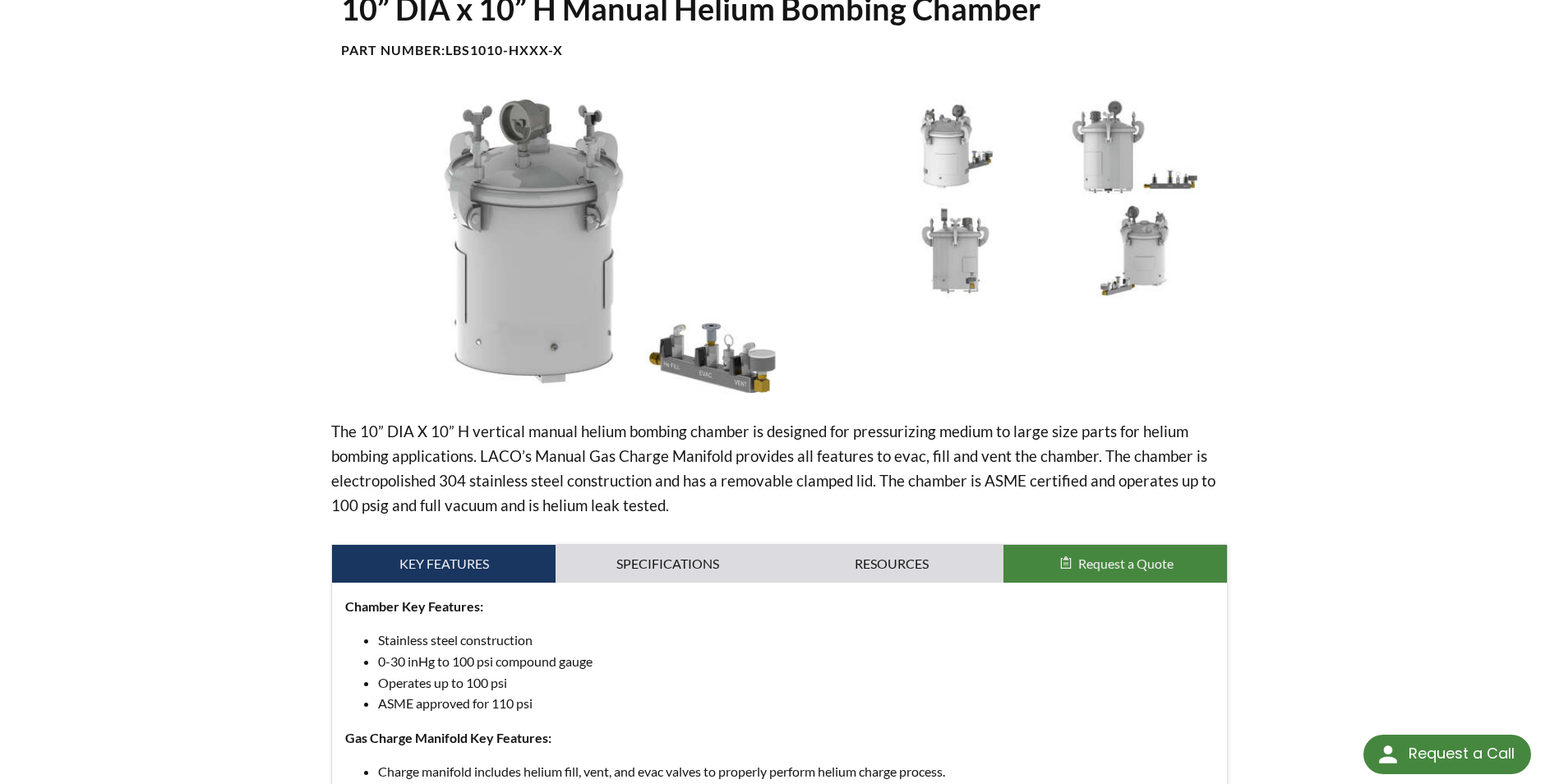
scroll to position [164, 0]
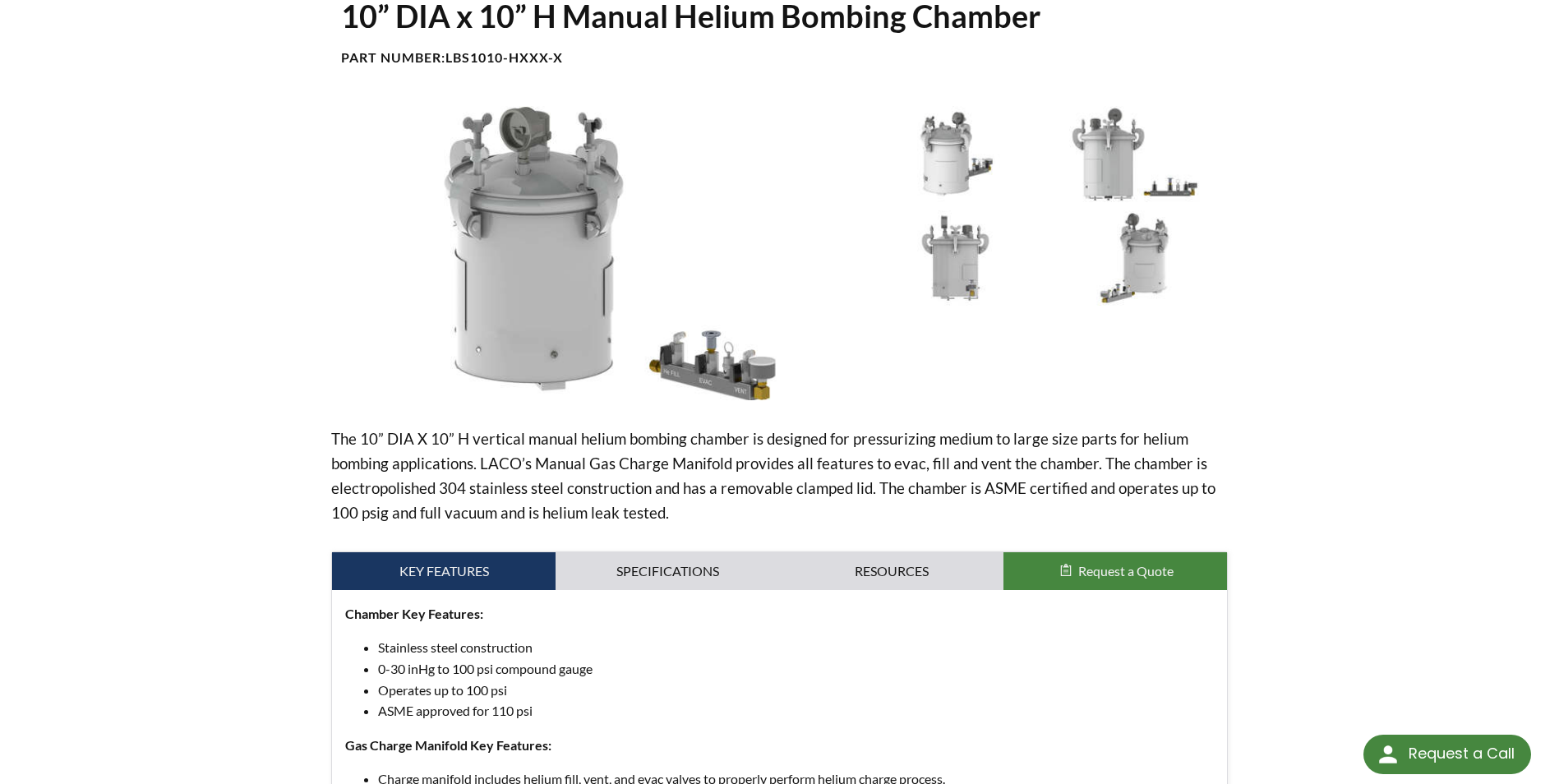
click at [561, 278] on img at bounding box center [594, 252] width 524 height 294
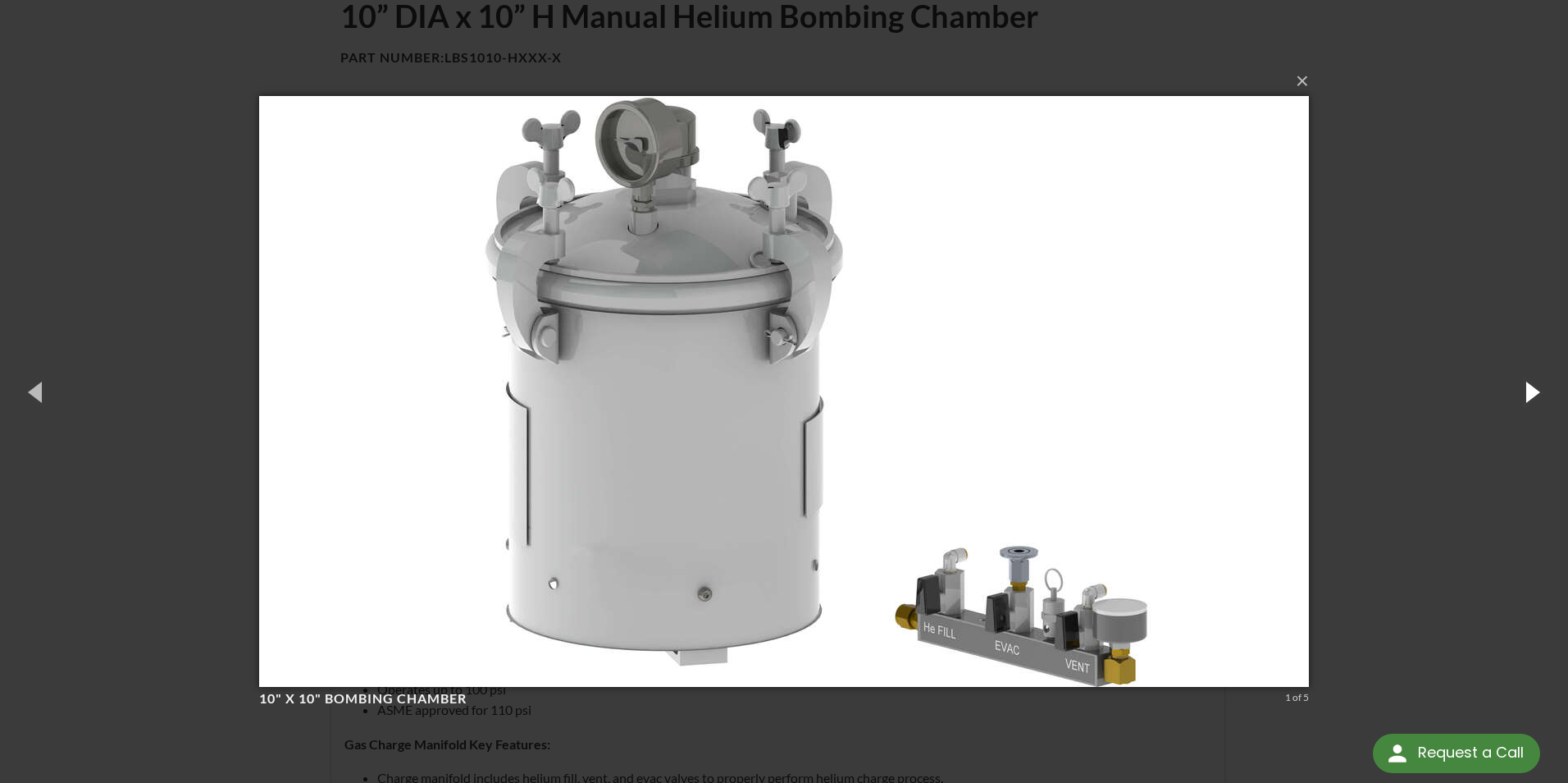
drag, startPoint x: 1525, startPoint y: 399, endPoint x: 1515, endPoint y: 399, distance: 10.0
click at [1525, 399] on button "button" at bounding box center [1531, 391] width 74 height 90
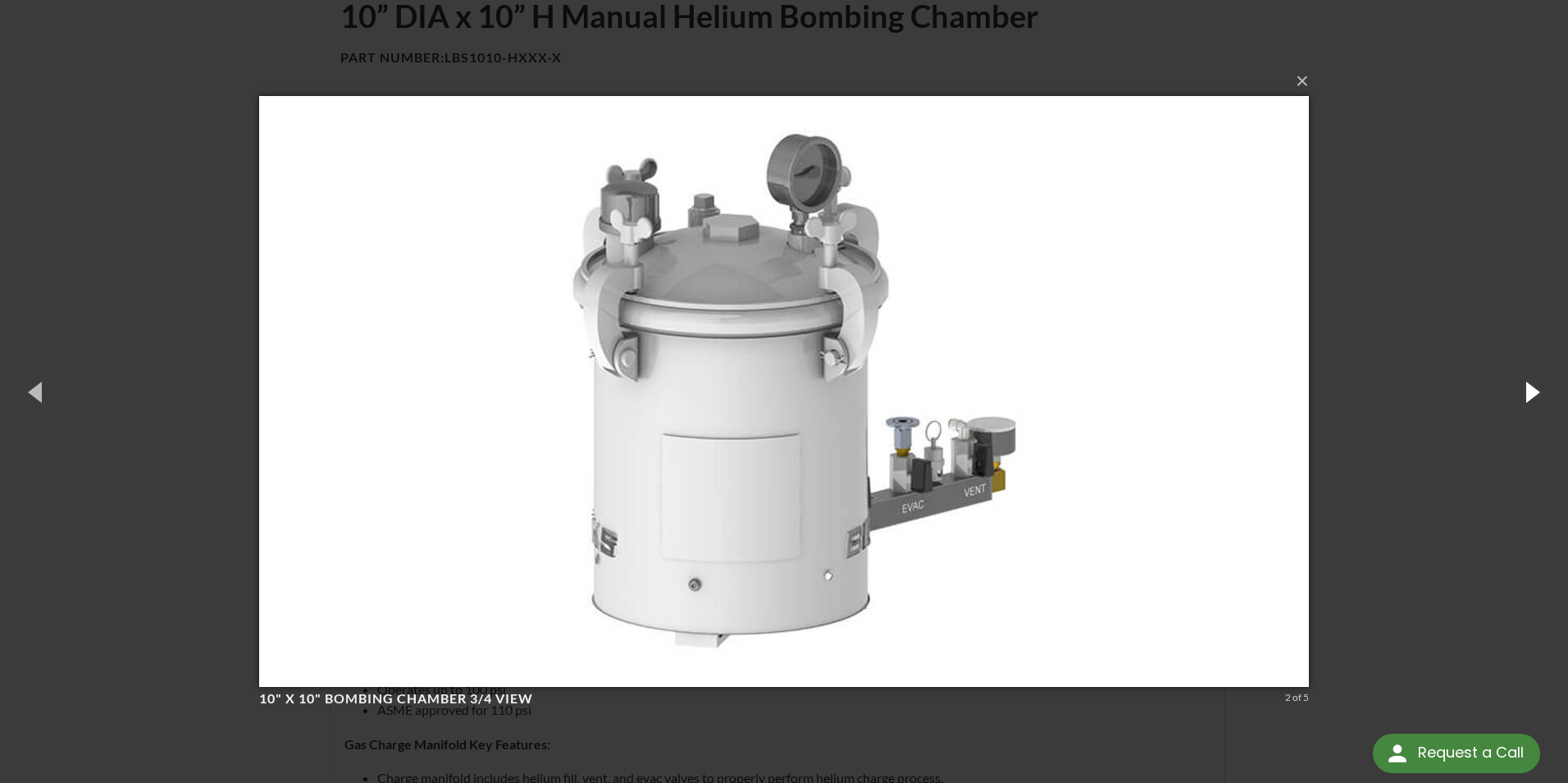
click at [1537, 397] on button "button" at bounding box center [1531, 391] width 74 height 90
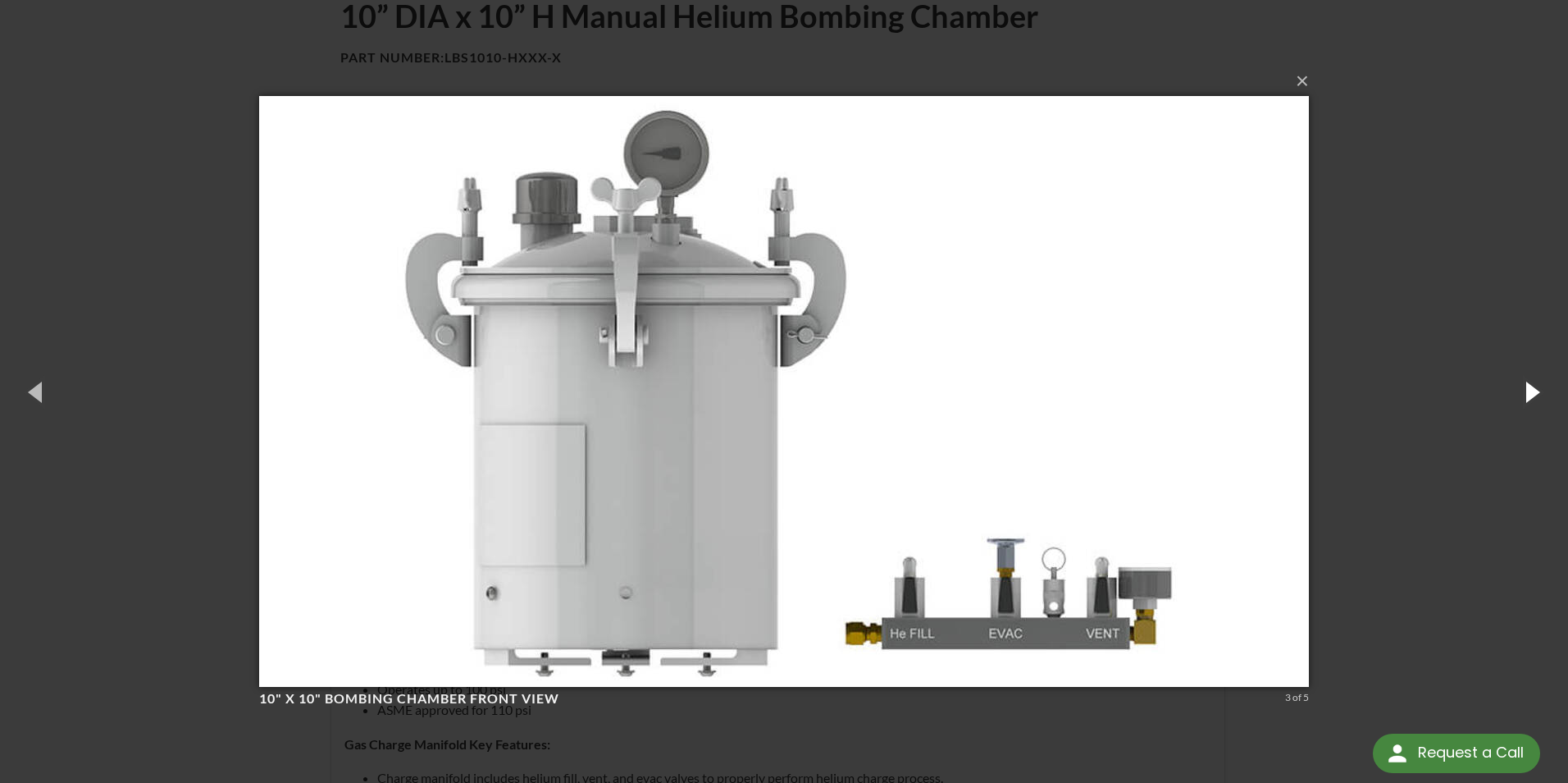
click at [1531, 391] on button "button" at bounding box center [1531, 391] width 74 height 90
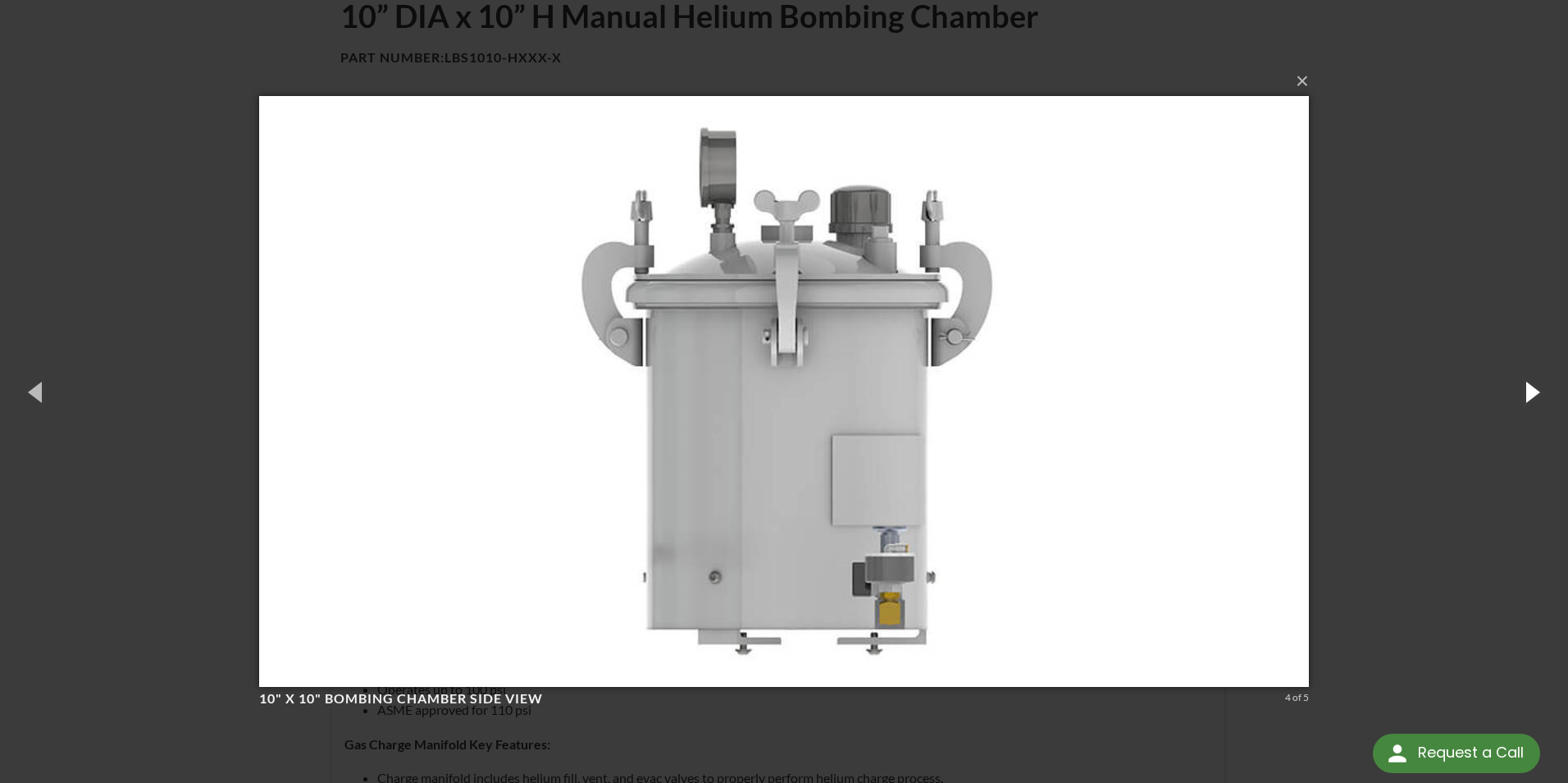
click at [1536, 408] on button "button" at bounding box center [1531, 391] width 74 height 90
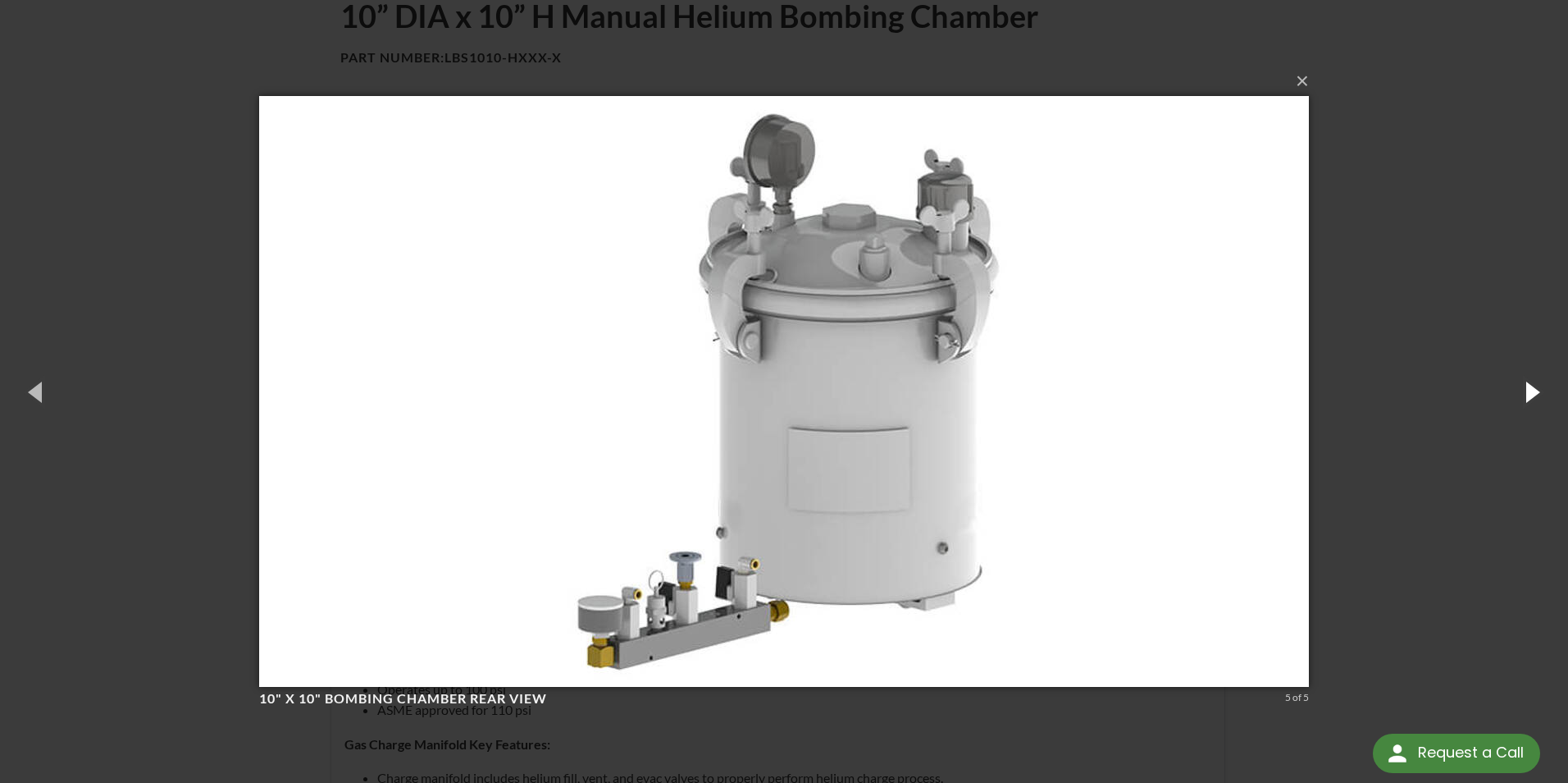
click at [1539, 391] on button "button" at bounding box center [1531, 391] width 74 height 90
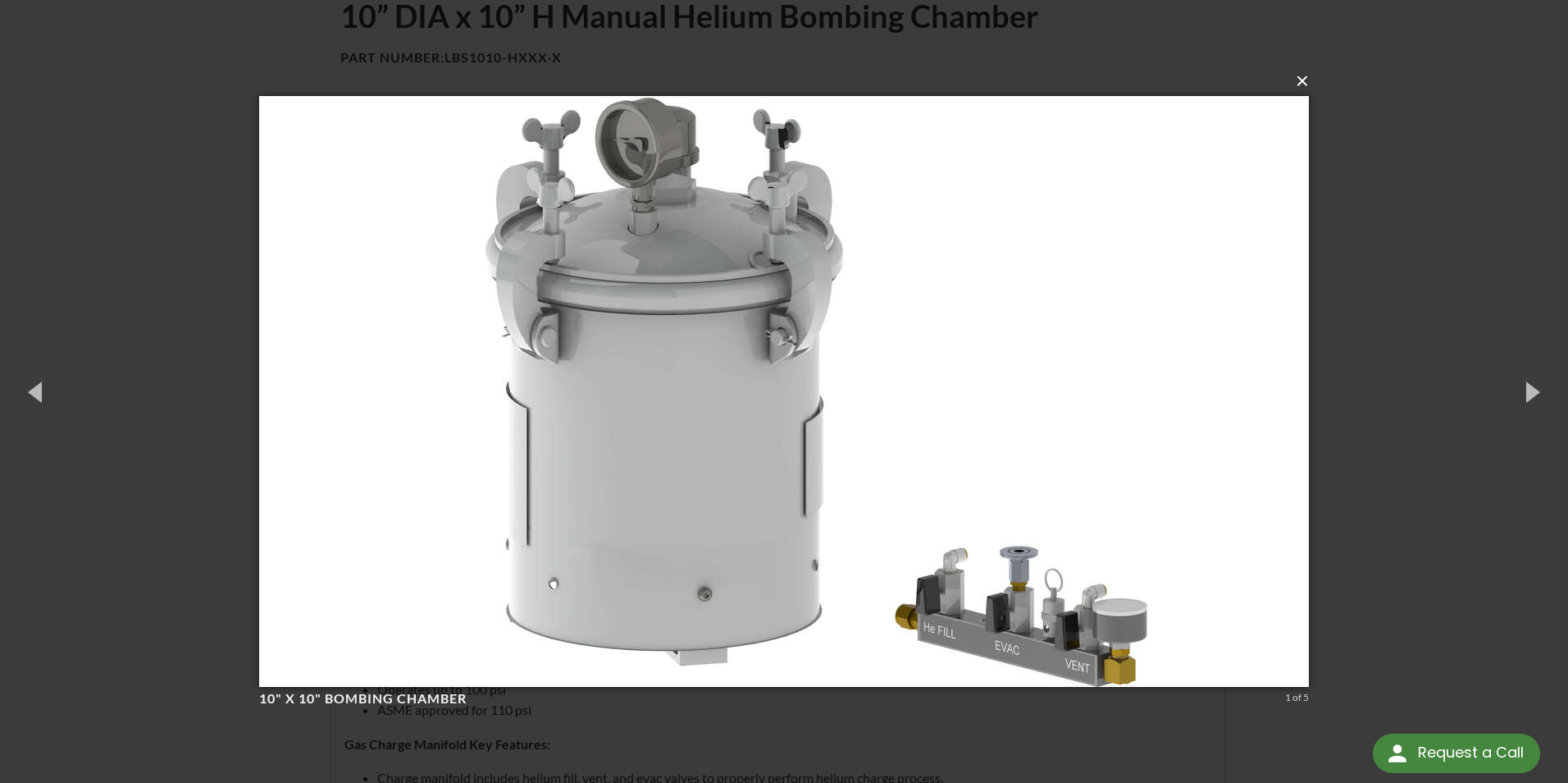
click at [1302, 84] on button "×" at bounding box center [789, 81] width 1050 height 36
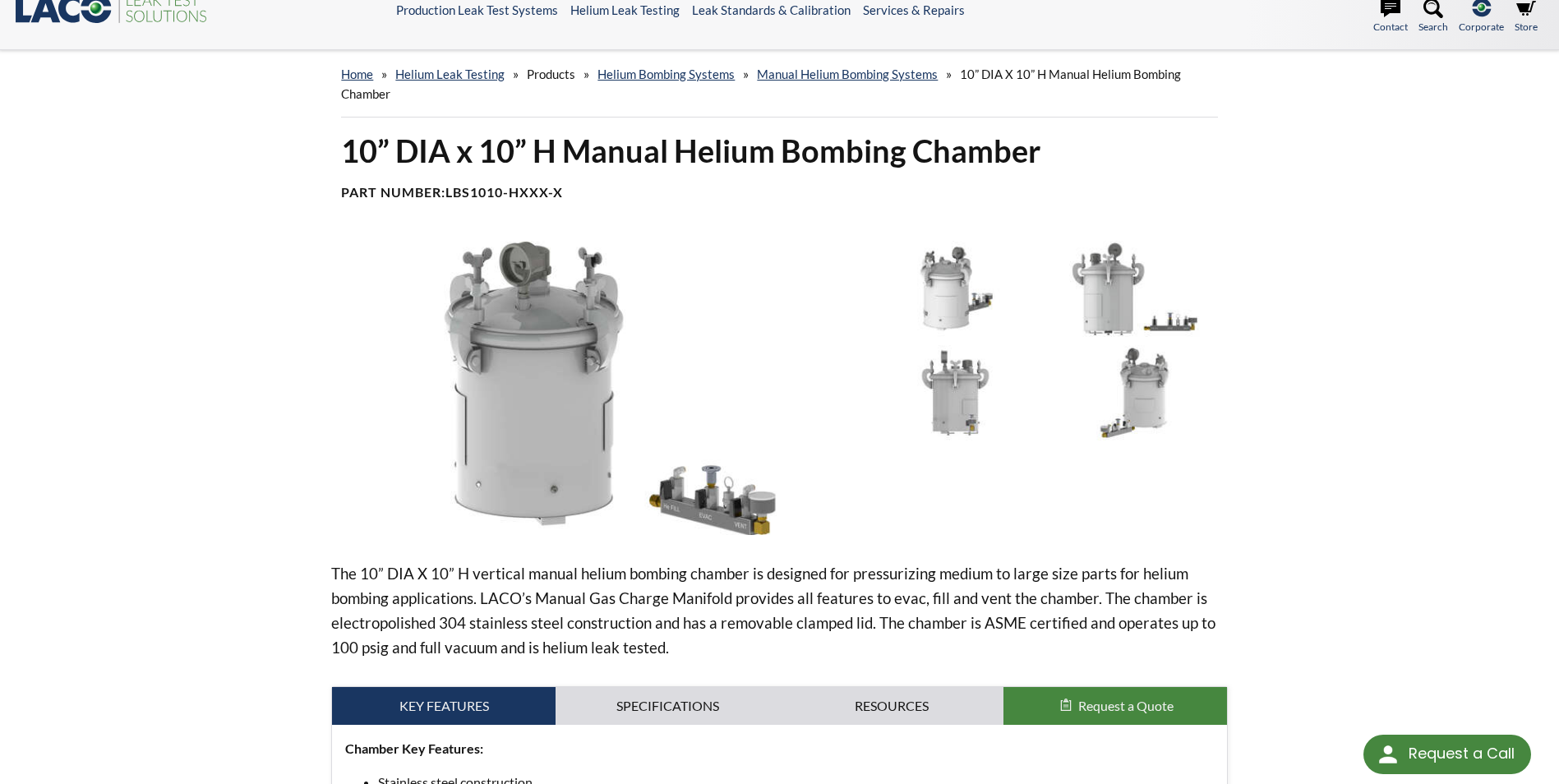
scroll to position [0, 0]
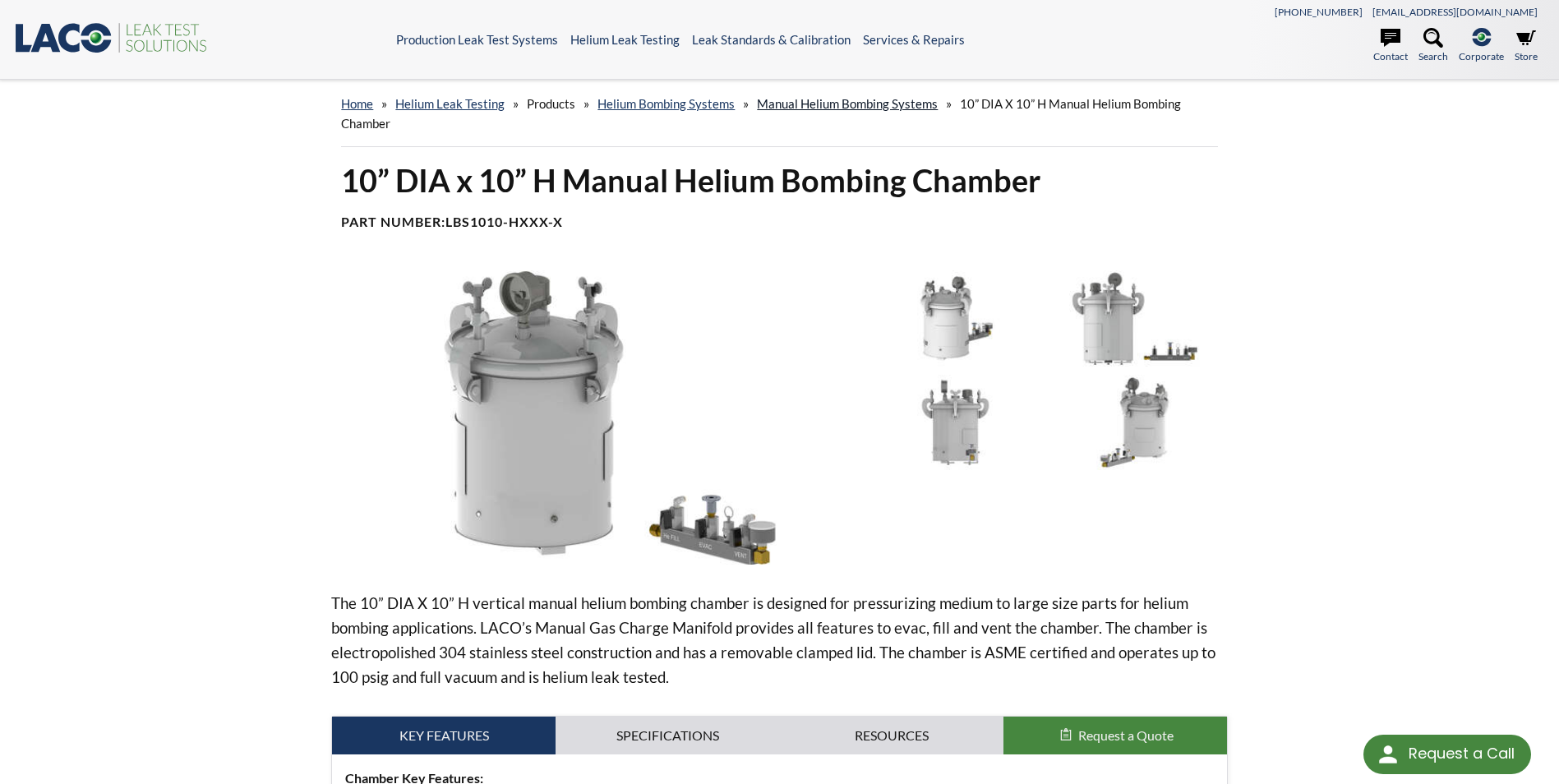
click at [876, 104] on link "Manual Helium Bombing Systems" at bounding box center [847, 104] width 181 height 15
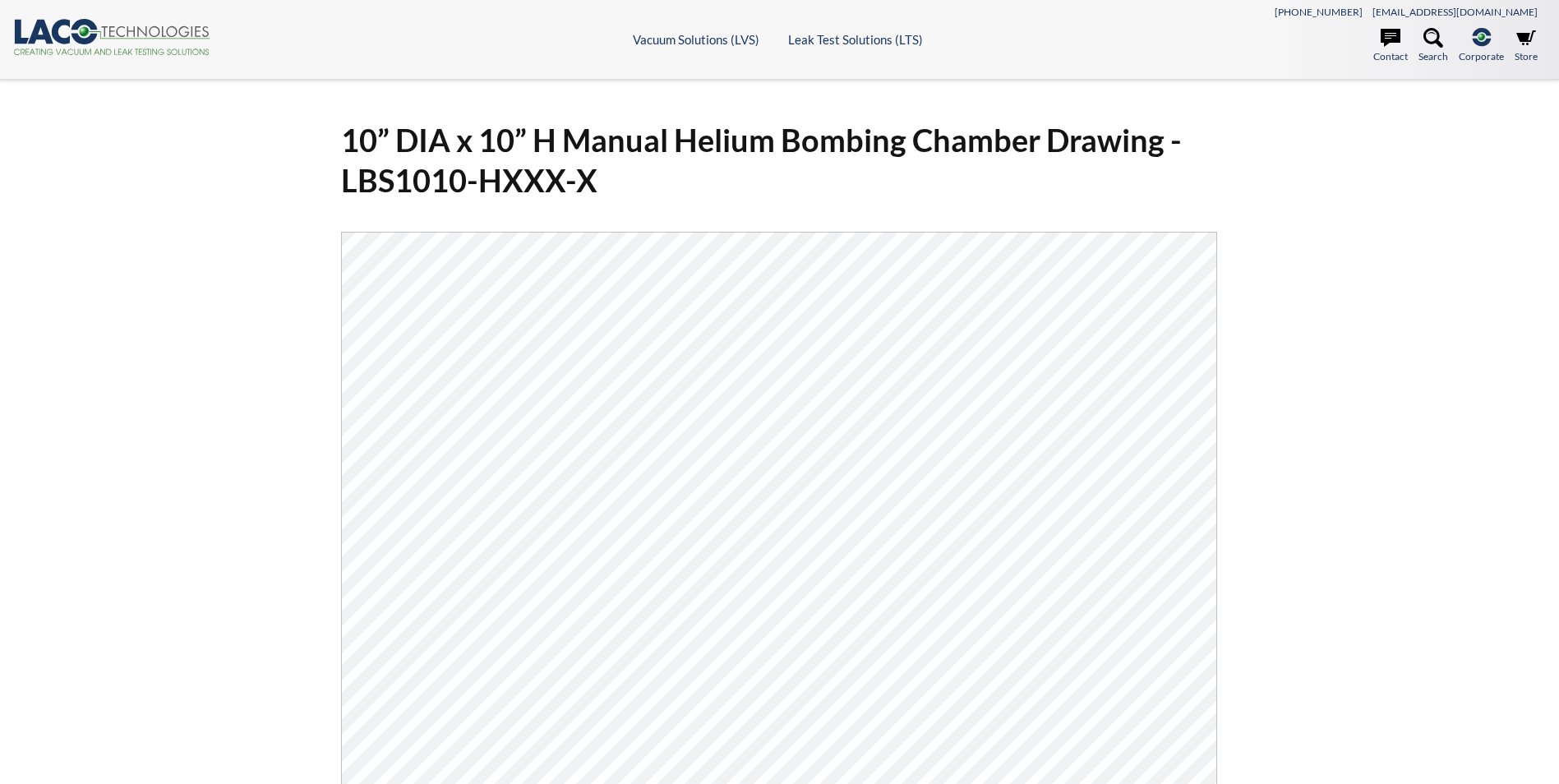
select select "Widget Language Translate"
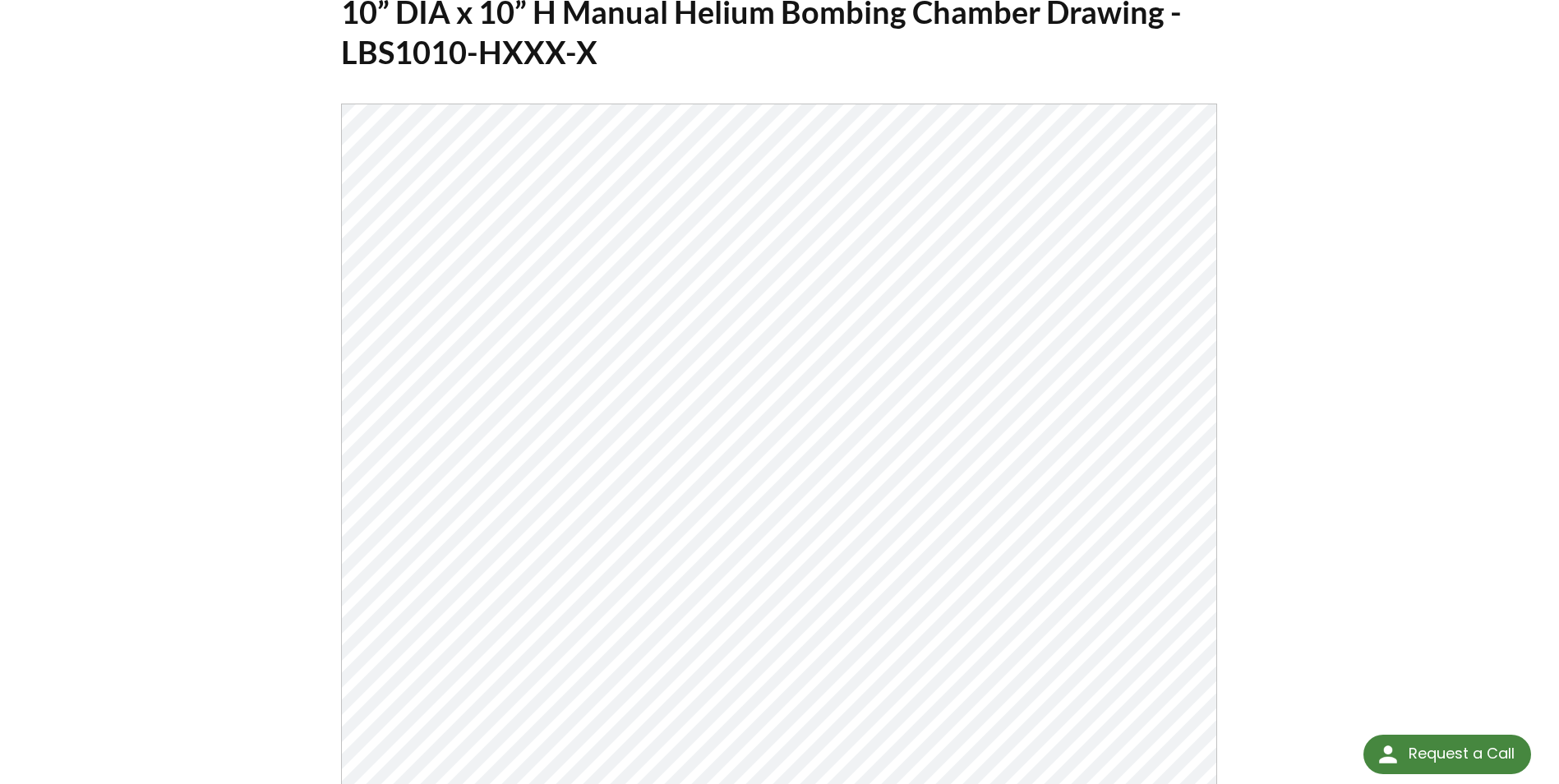
scroll to position [164, 0]
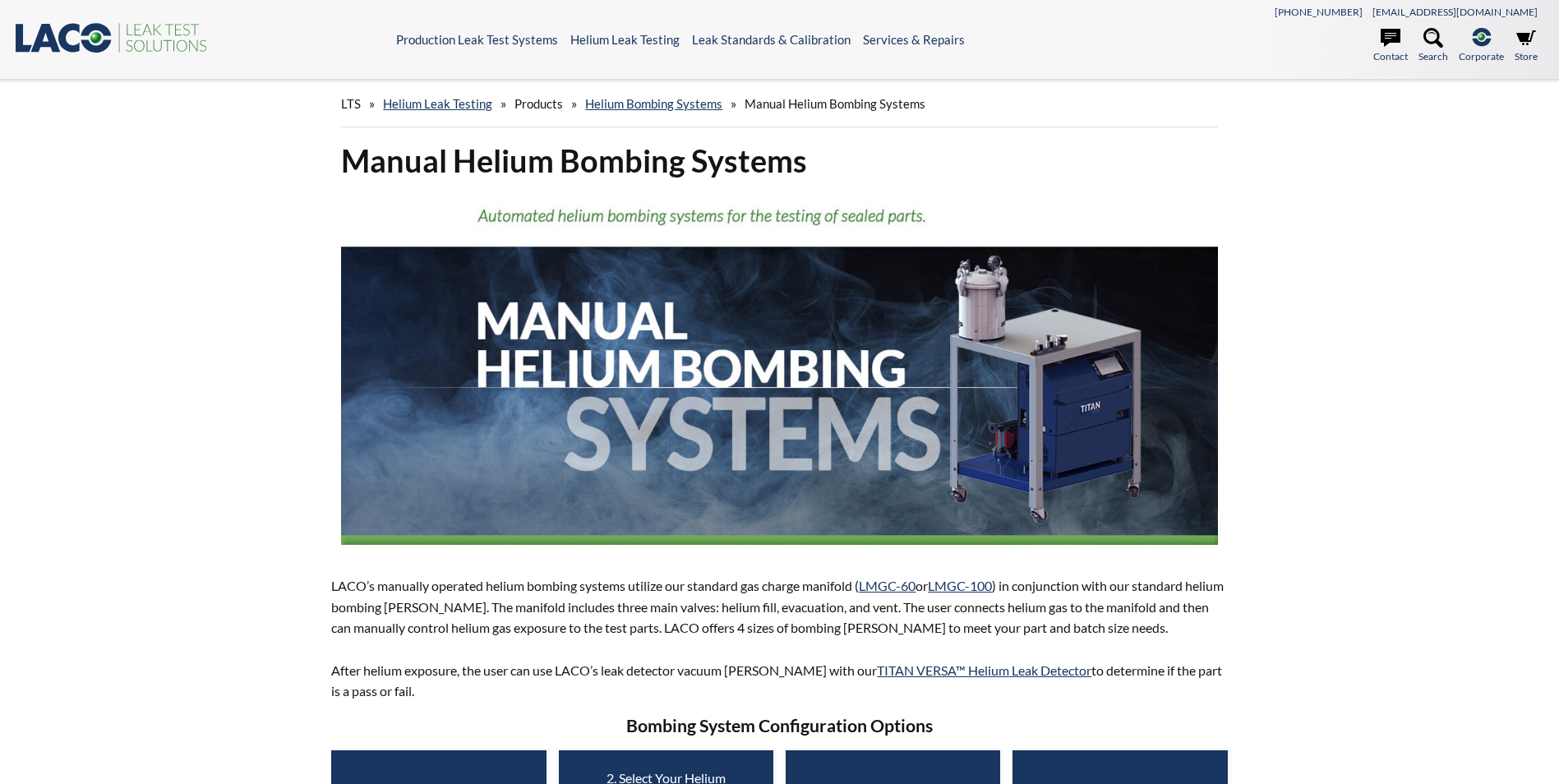
select select "Widget Language Translate"
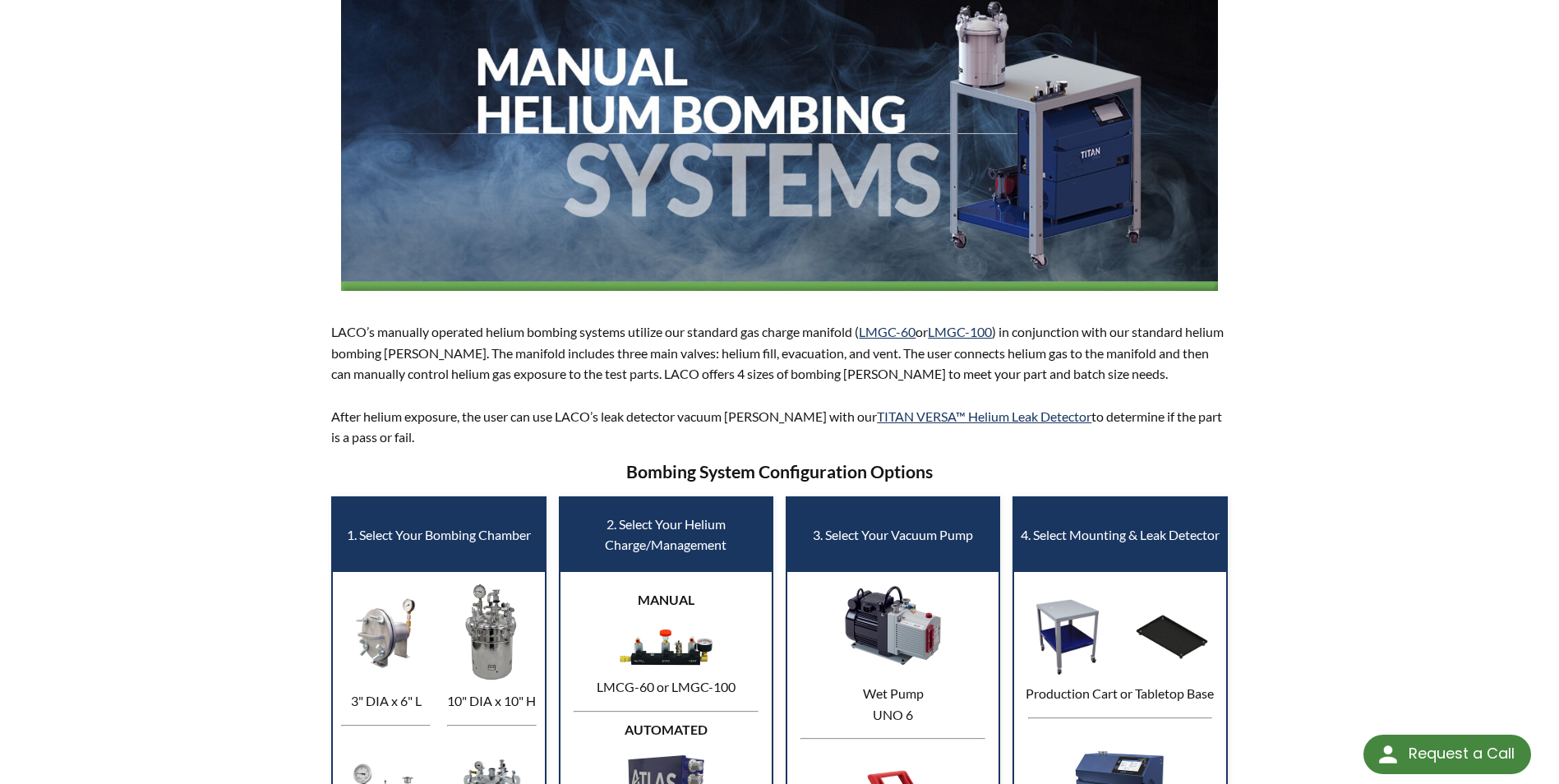
scroll to position [247, 0]
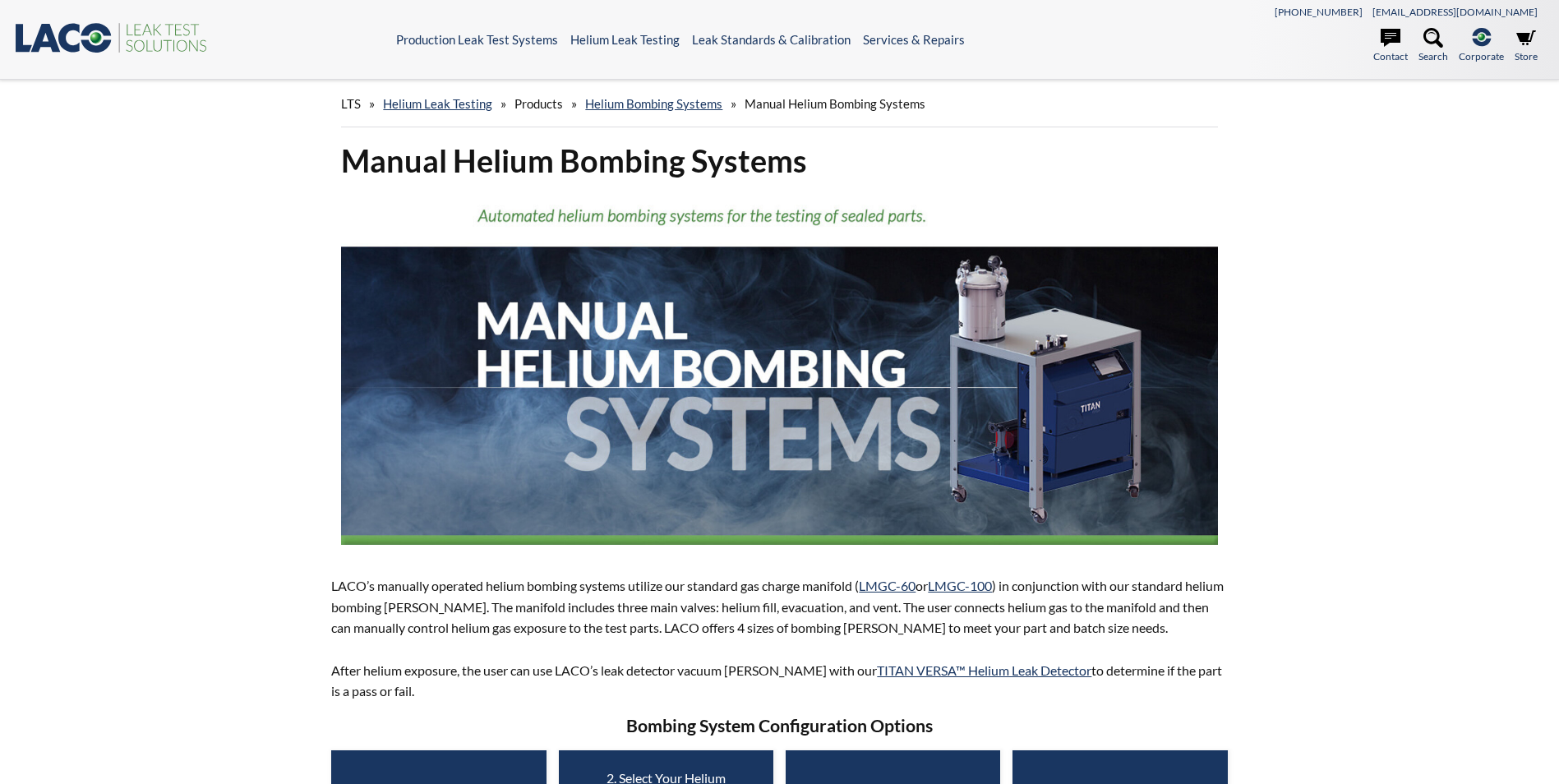
select select "Widget Language Translate"
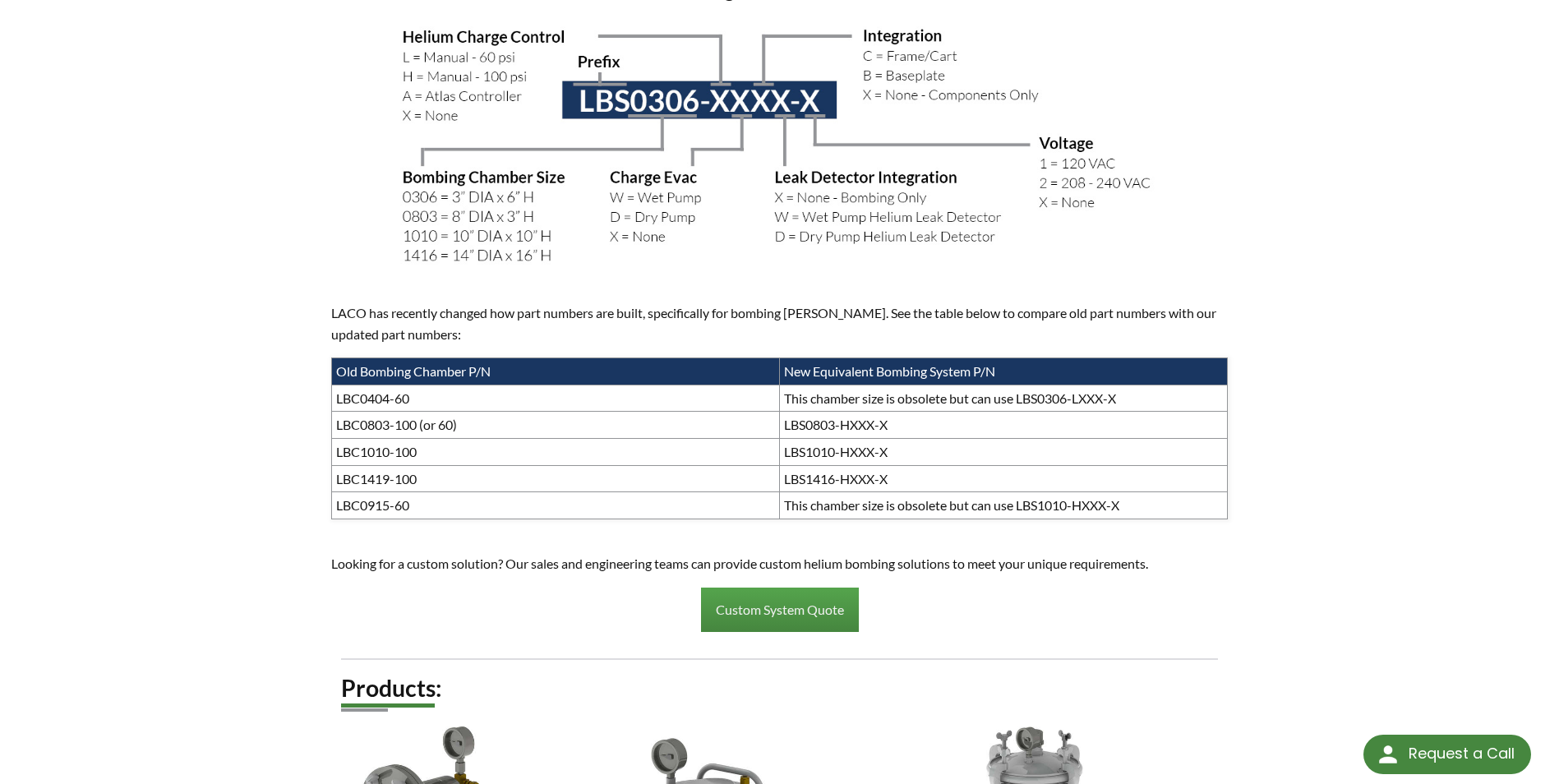
scroll to position [1807, 0]
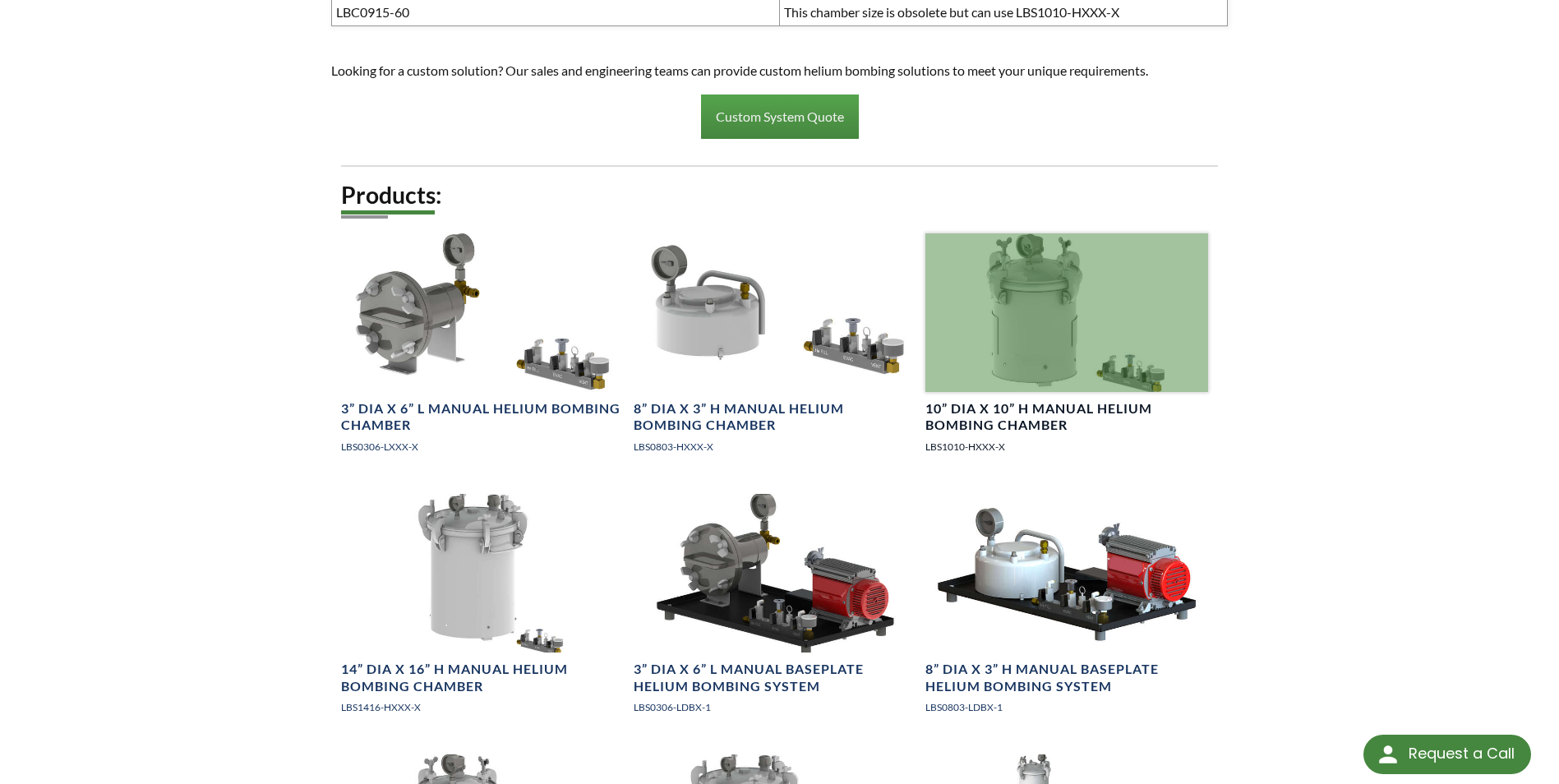
click at [1034, 414] on h4 "10” DIA x 10” H Manual Helium Bombing Chamber" at bounding box center [1066, 417] width 282 height 34
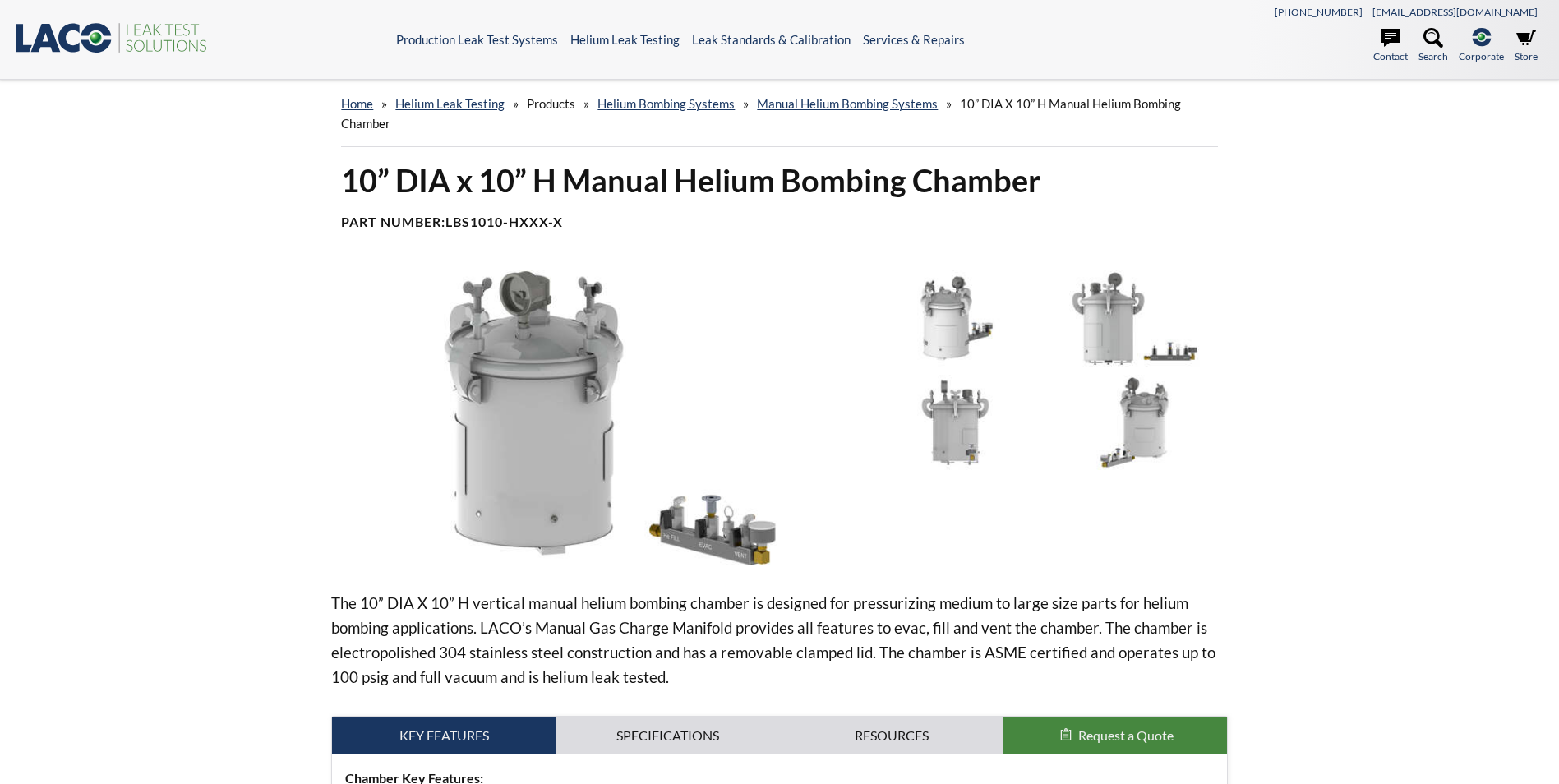
select select "Widget Language Translate"
drag, startPoint x: 450, startPoint y: 218, endPoint x: 571, endPoint y: 224, distance: 121.1
click at [571, 224] on h4 "Part Number: LBS1010-HXXX-X" at bounding box center [779, 222] width 876 height 17
copy b "LBS1010-HXXX-X"
